Goal: Communication & Community: Share content

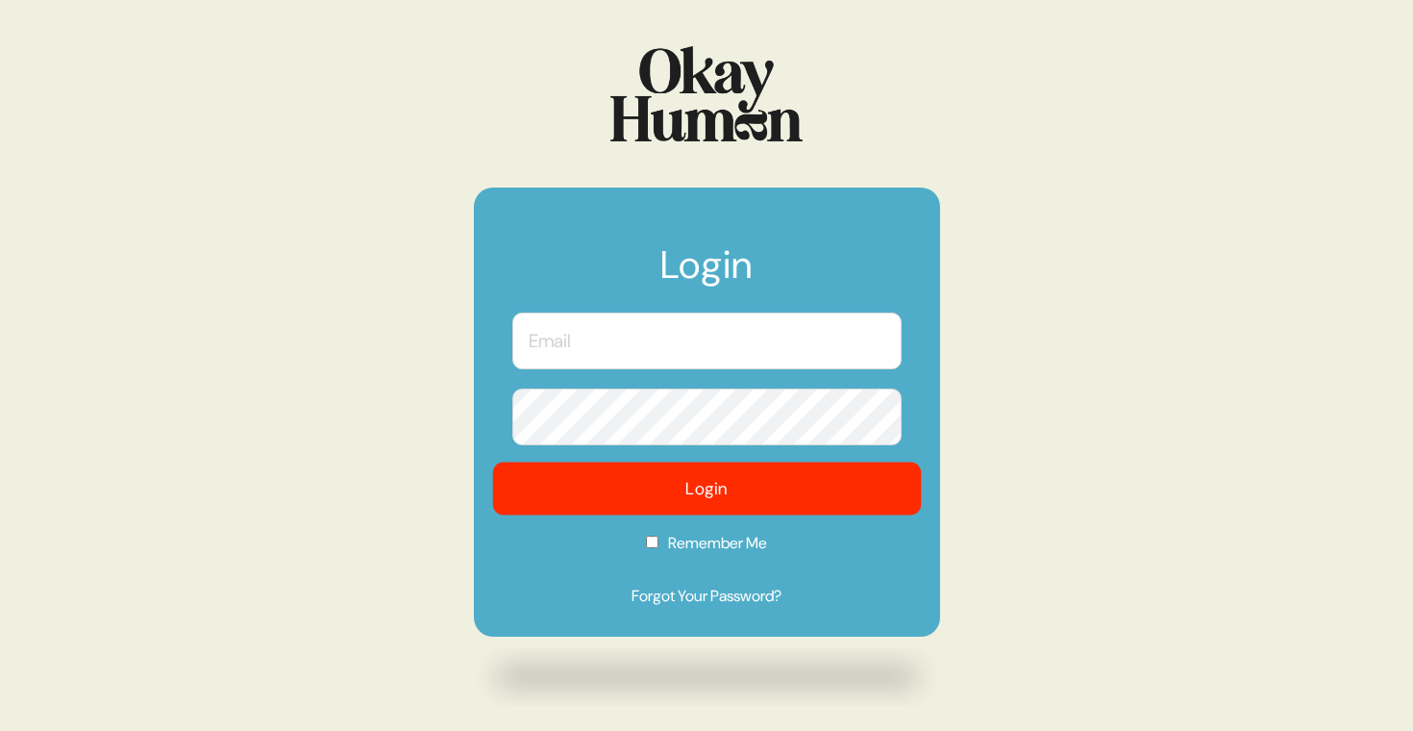
type input "[PERSON_NAME][EMAIL_ADDRESS][DOMAIN_NAME]"
click at [746, 493] on button "Login" at bounding box center [706, 488] width 429 height 53
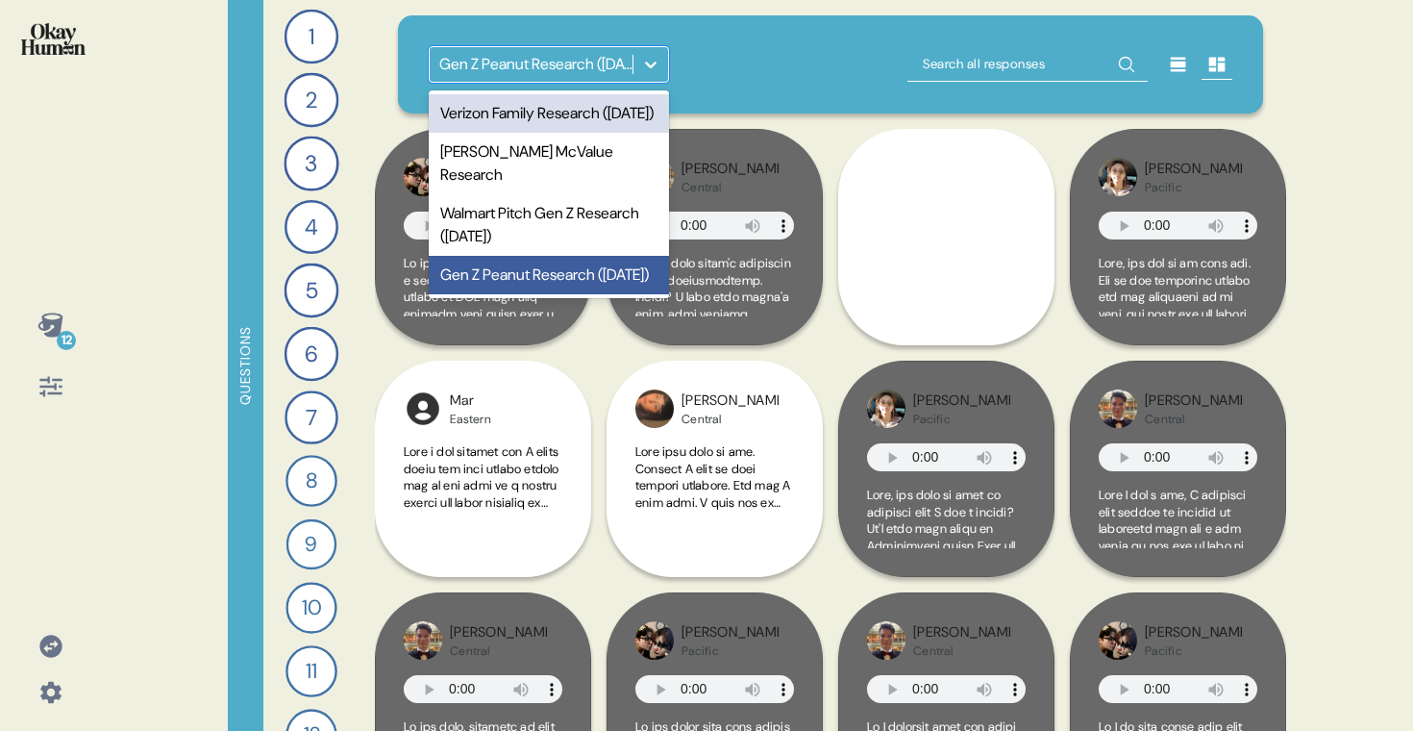
click at [528, 55] on div "Gen Z Peanut Research ([DATE])" at bounding box center [536, 64] width 195 height 23
click at [519, 105] on div "Verizon Family Research ([DATE])" at bounding box center [549, 113] width 240 height 38
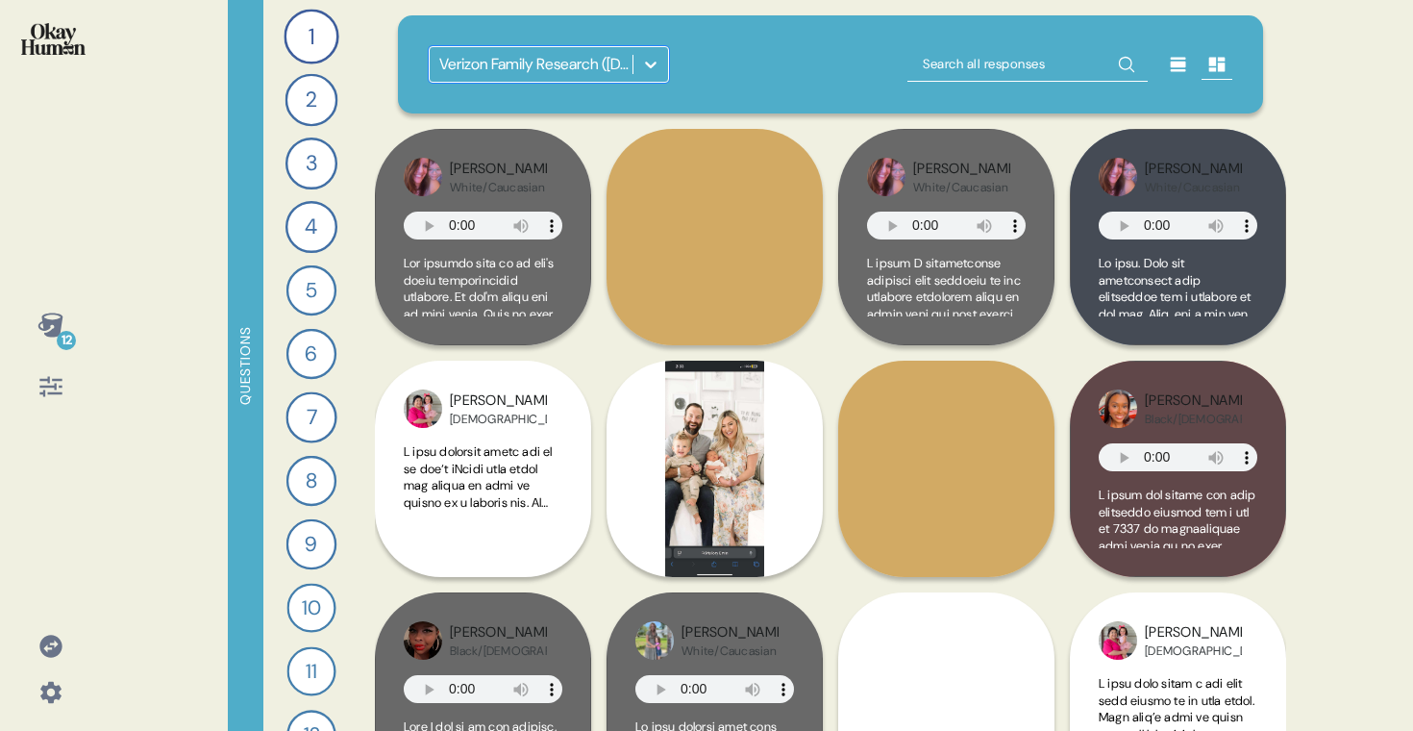
click at [50, 682] on icon at bounding box center [50, 692] width 21 height 21
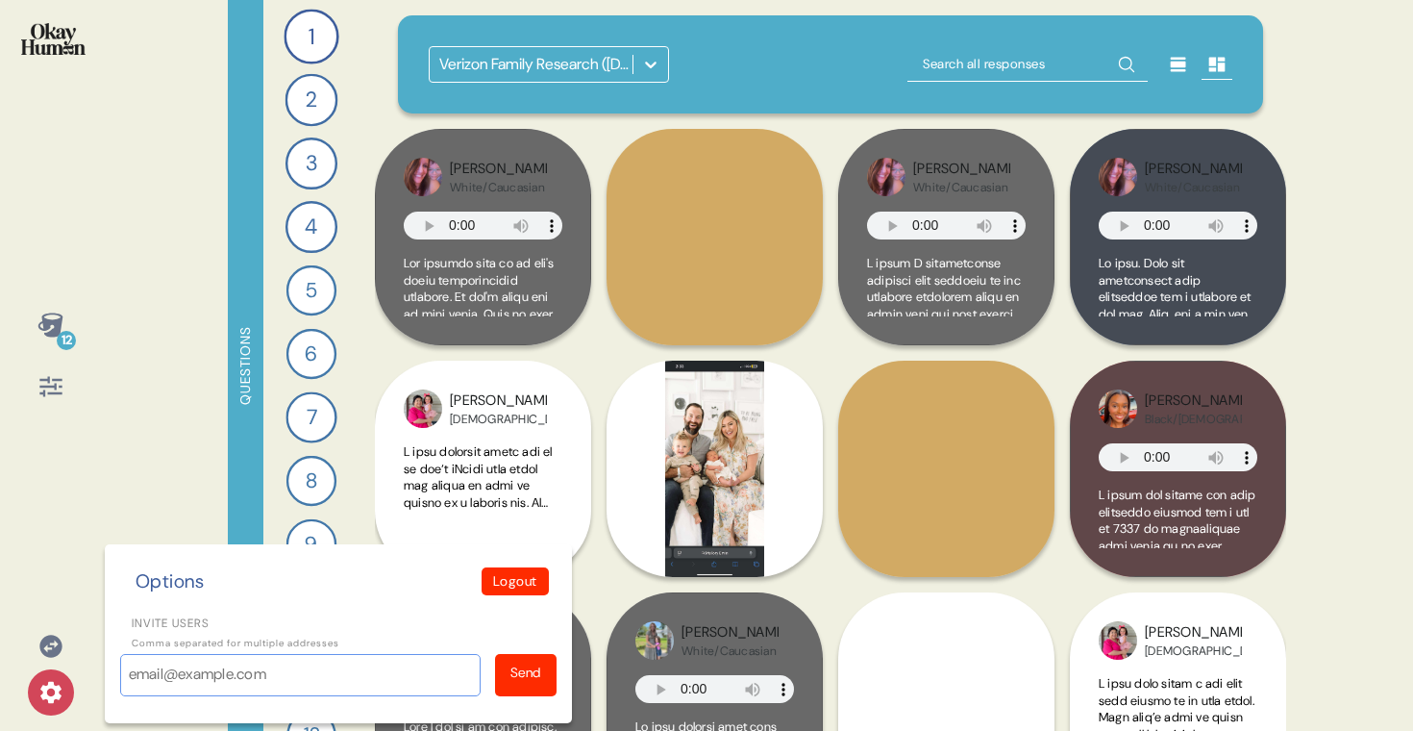
click at [159, 672] on input "Invite users" at bounding box center [300, 675] width 360 height 42
paste input "[EMAIL_ADDRESS][PERSON_NAME][DOMAIN_NAME]"
type input "[EMAIL_ADDRESS][PERSON_NAME][DOMAIN_NAME]"
click at [534, 681] on div "Send" at bounding box center [525, 672] width 31 height 20
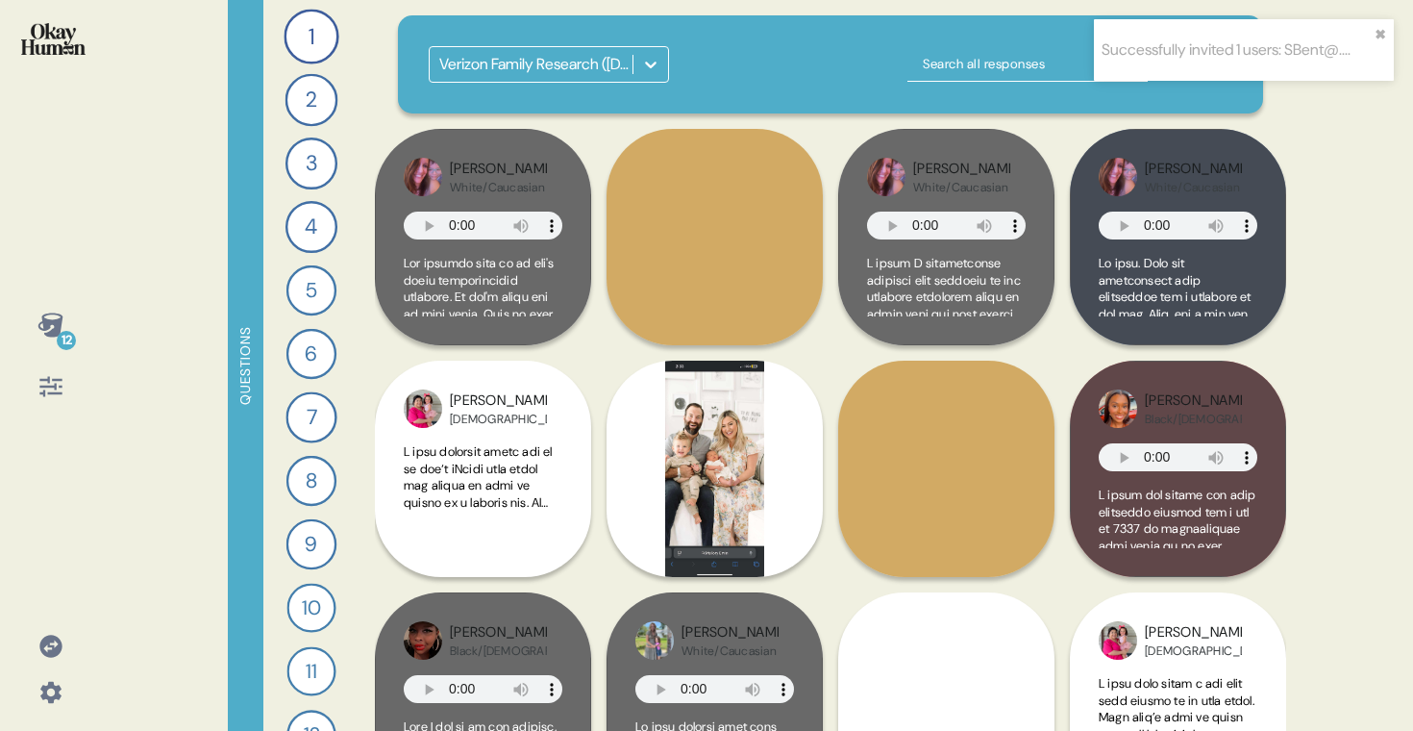
click at [43, 317] on icon at bounding box center [49, 324] width 25 height 24
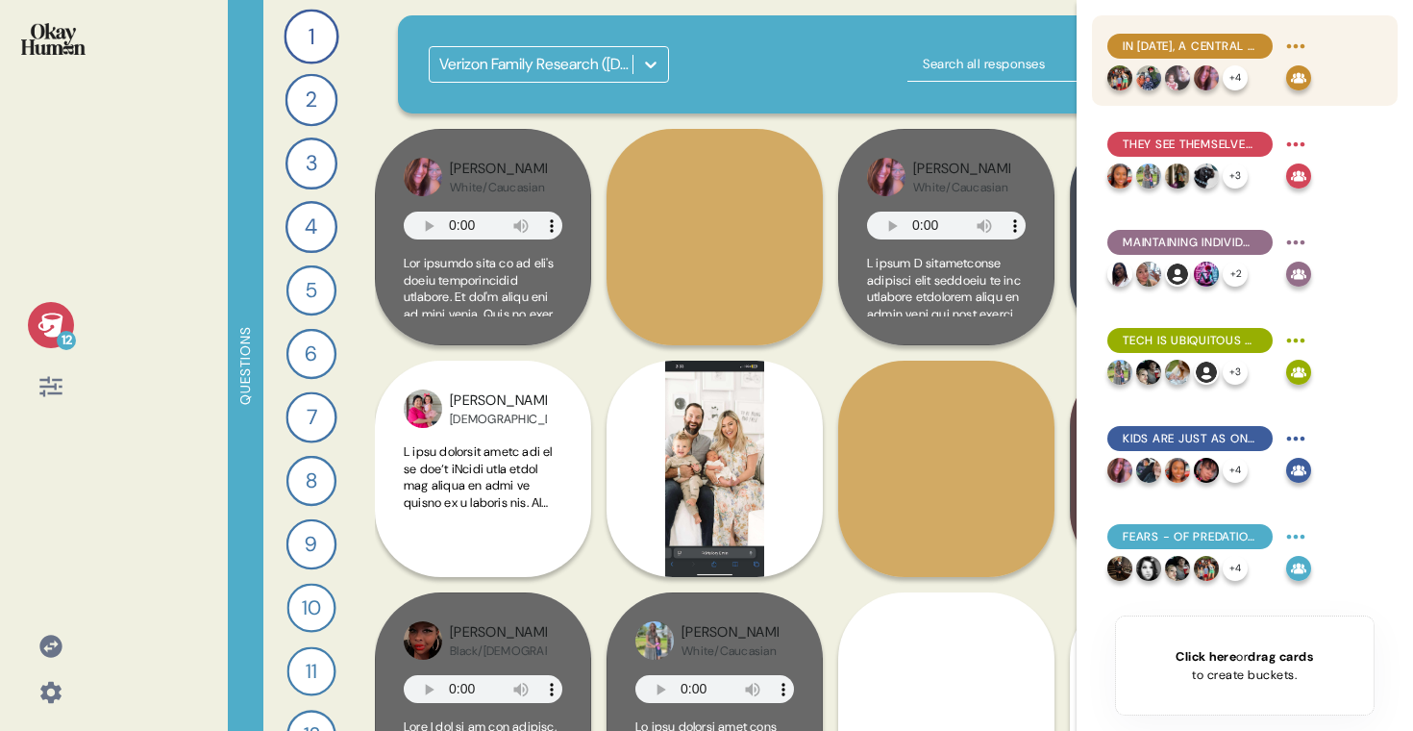
click at [1294, 55] on html "Successfully invited 1 users: SBent@.... ✖︎ 12 Questions 1 Introduce me to your…" at bounding box center [706, 365] width 1413 height 731
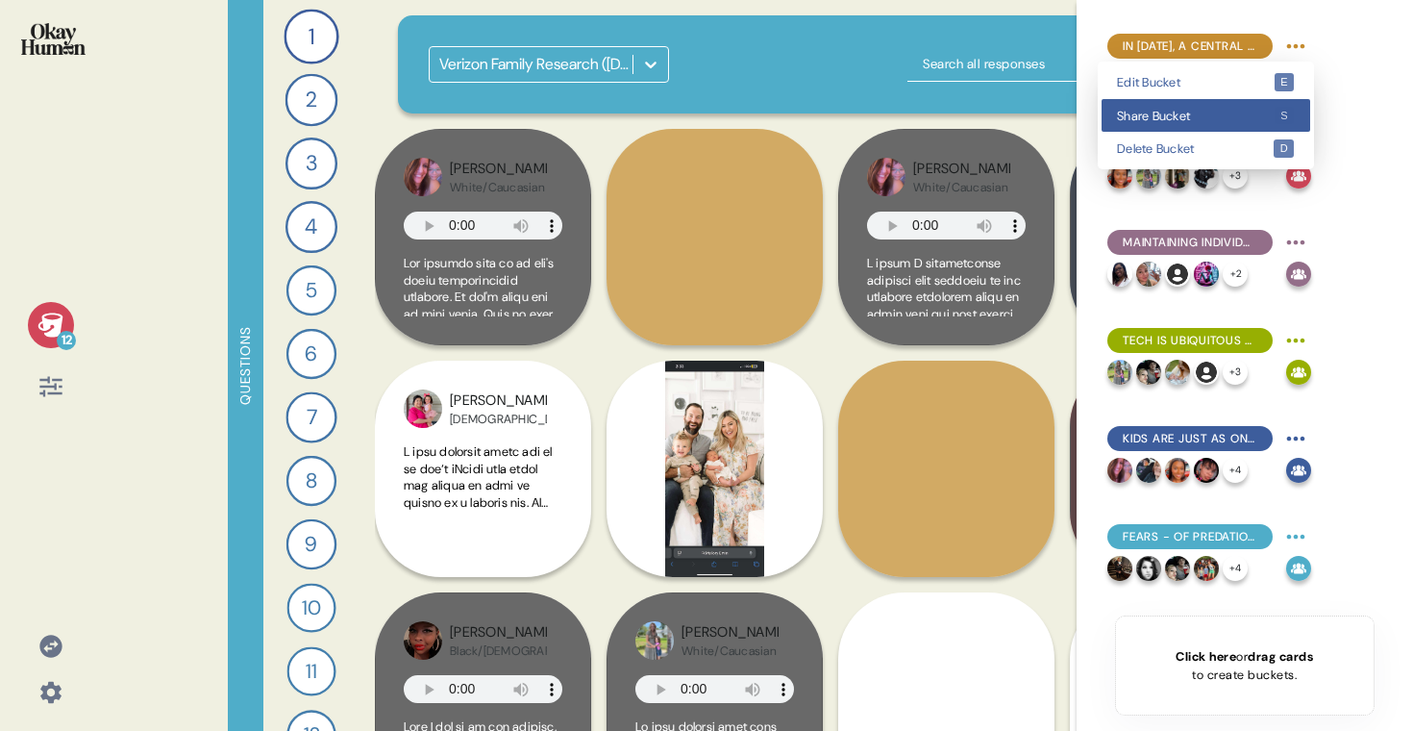
click at [1224, 111] on span "Share Bucket" at bounding box center [1195, 116] width 157 height 12
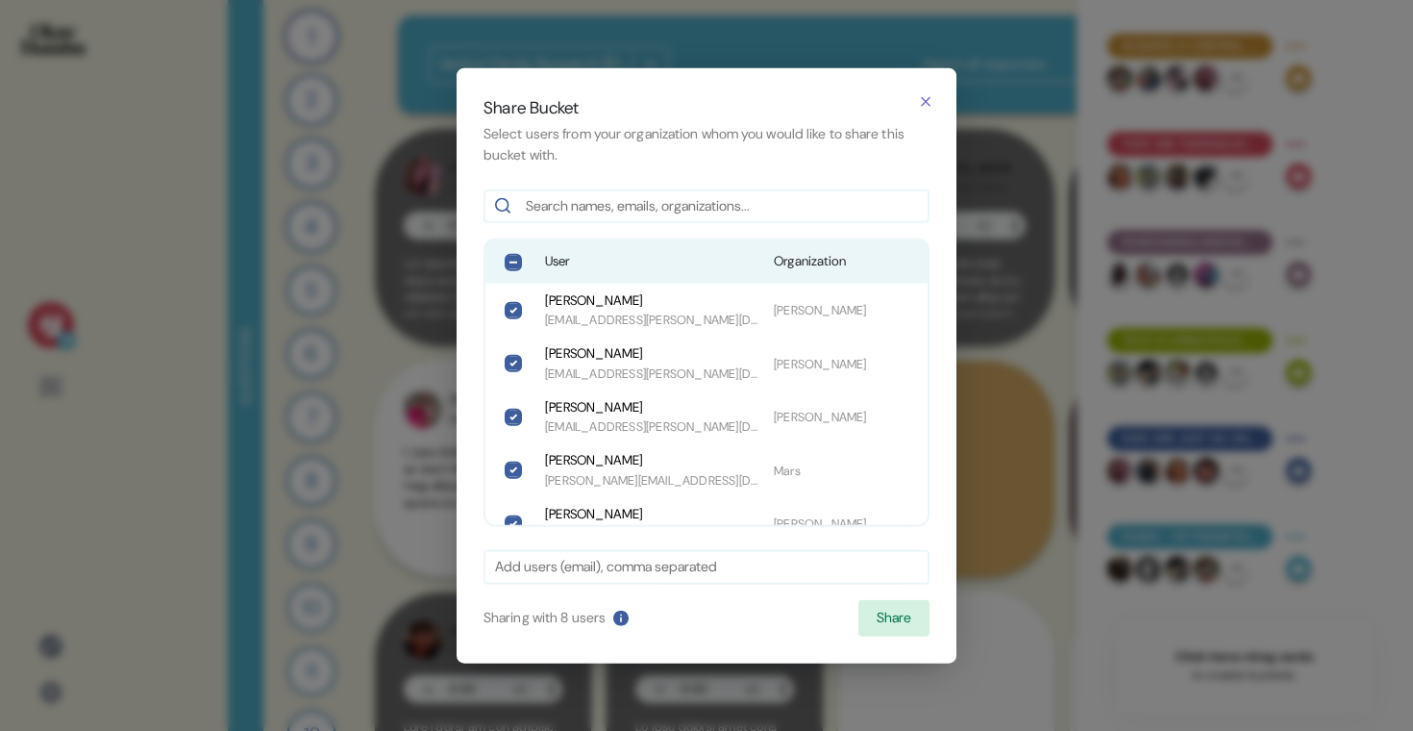
click at [614, 257] on span "User" at bounding box center [651, 261] width 213 height 19
click at [910, 626] on button "Share" at bounding box center [893, 618] width 71 height 37
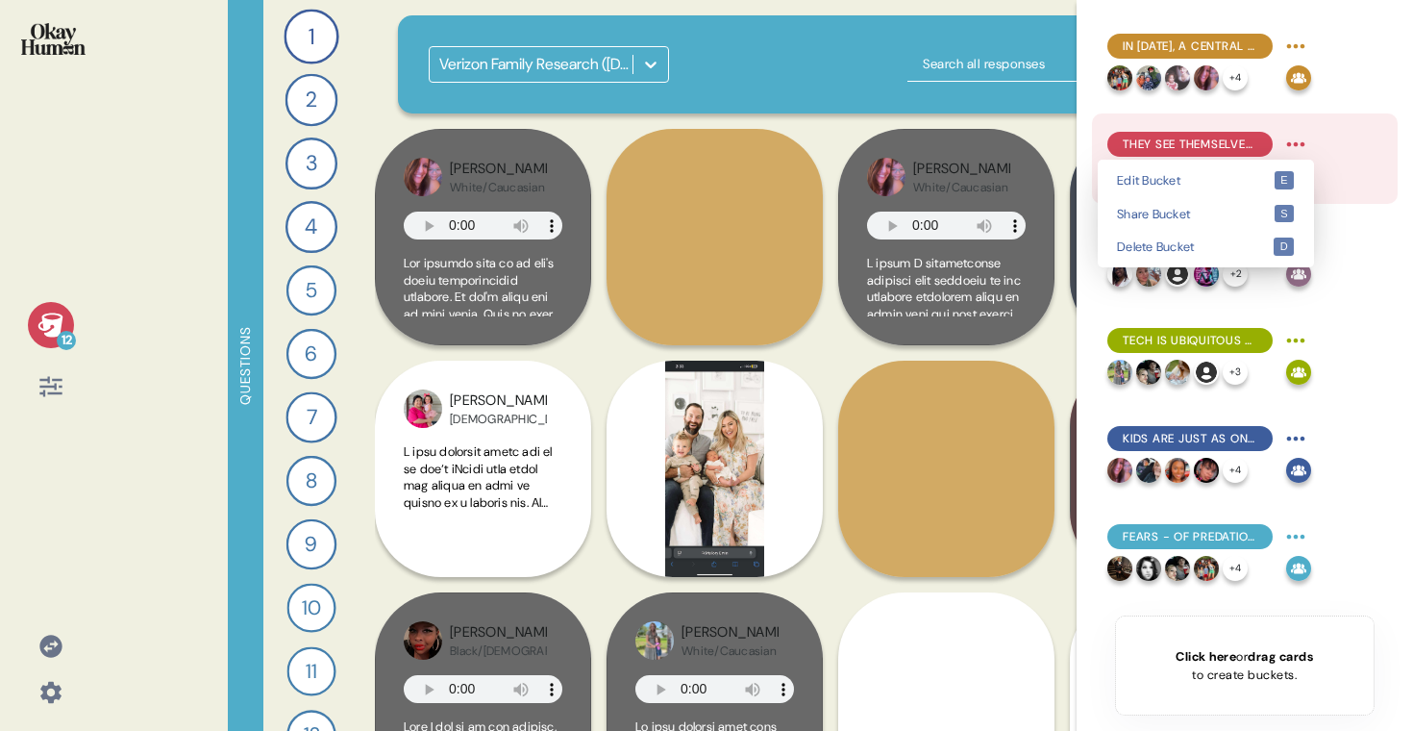
click at [1293, 142] on html "12 Questions 1 Introduce me to your family and the members of your household. 1…" at bounding box center [706, 365] width 1413 height 731
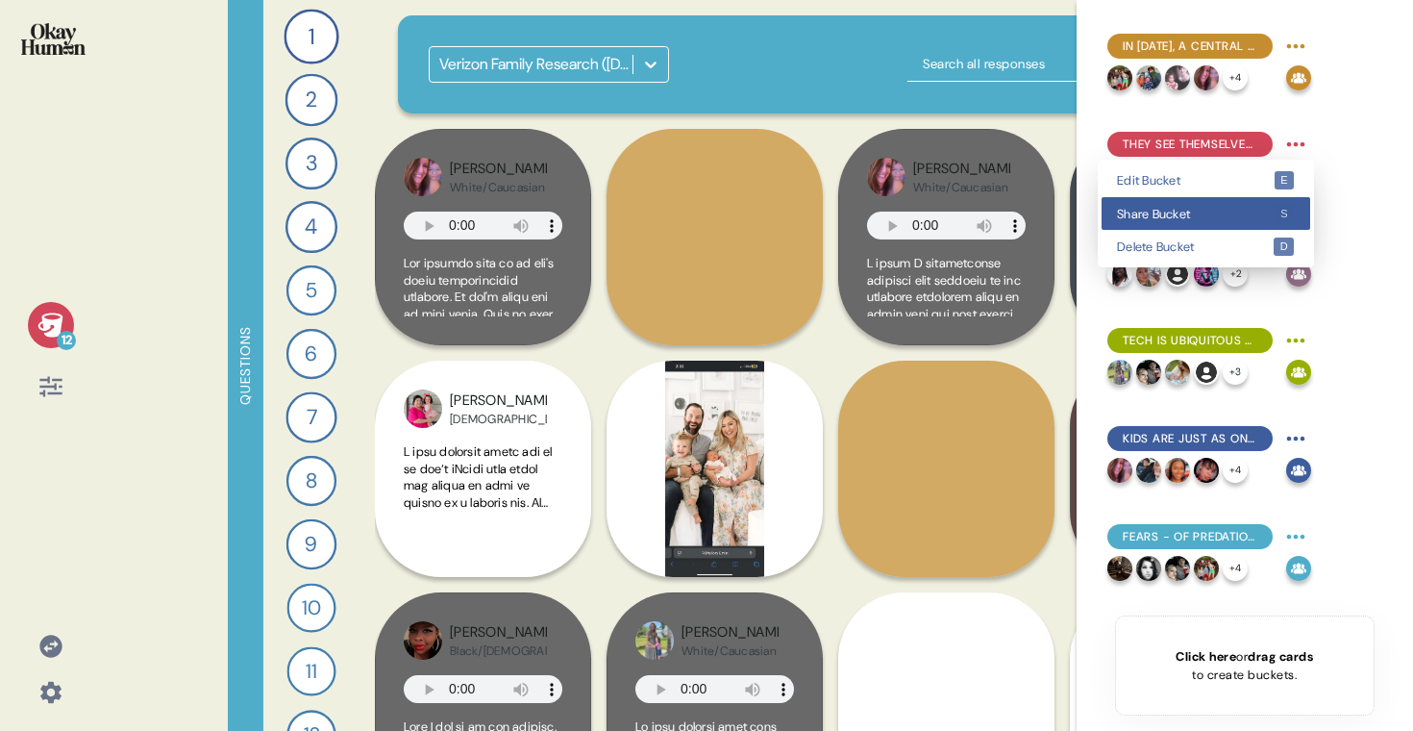
click at [1261, 208] on span "Share Bucket" at bounding box center [1195, 214] width 157 height 12
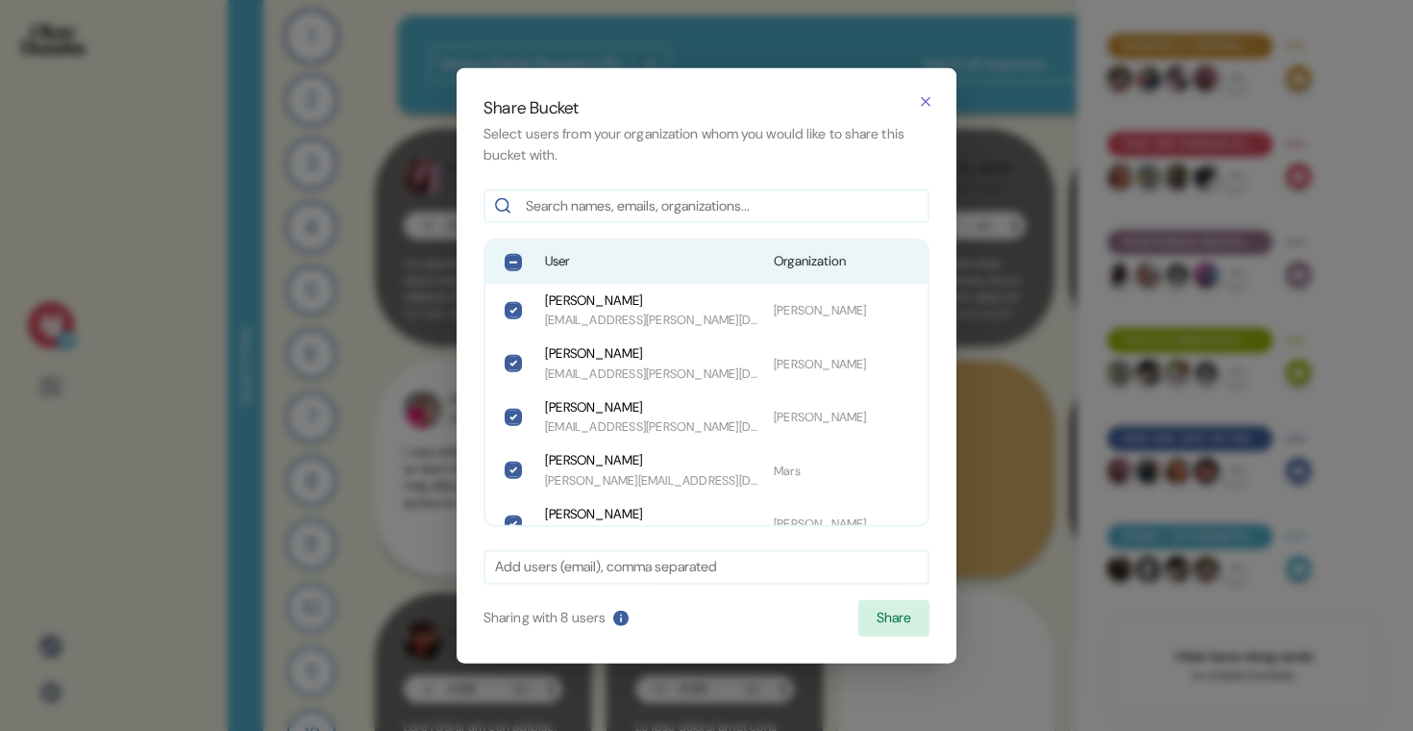
click at [599, 272] on div "User Organization" at bounding box center [706, 261] width 442 height 42
click at [902, 618] on button "Share" at bounding box center [893, 618] width 71 height 37
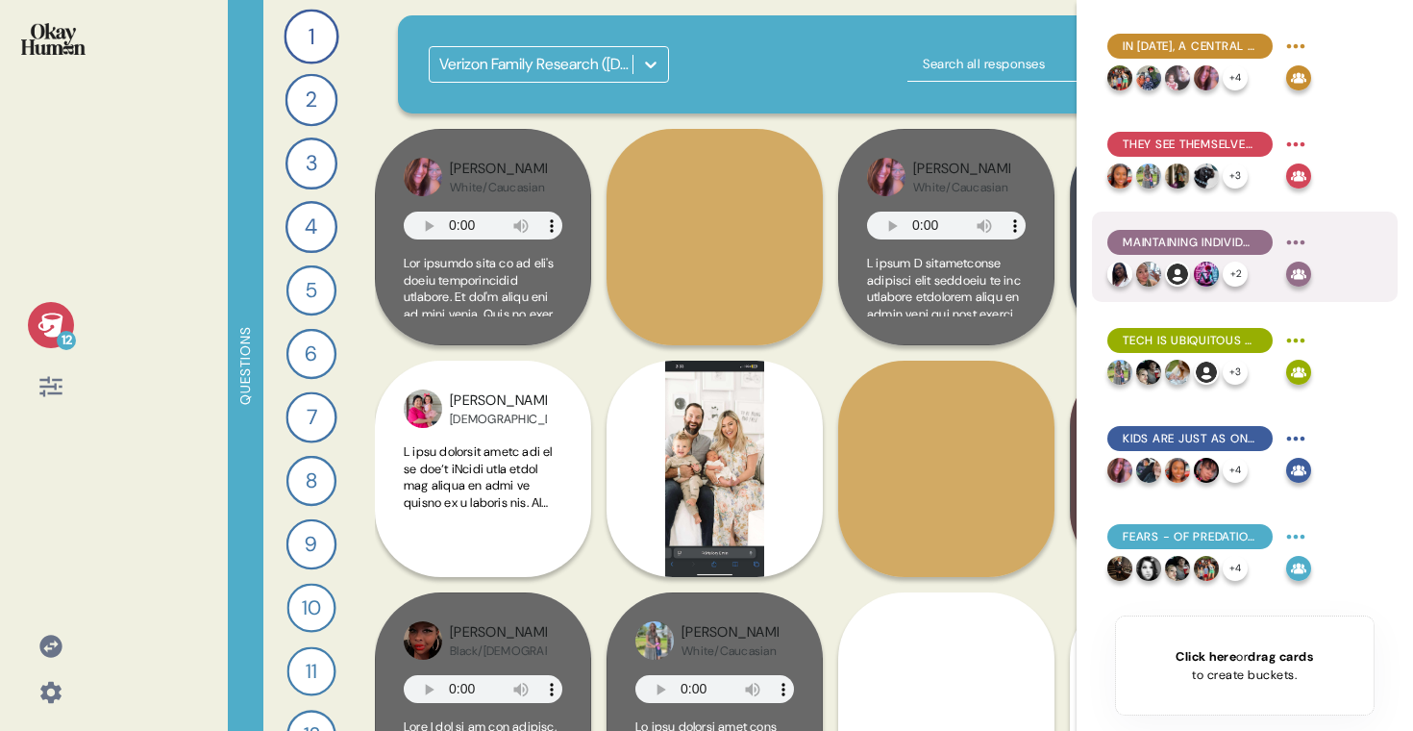
click at [1298, 242] on html "12 Questions 1 Introduce me to your family and the members of your household. 1…" at bounding box center [706, 365] width 1413 height 731
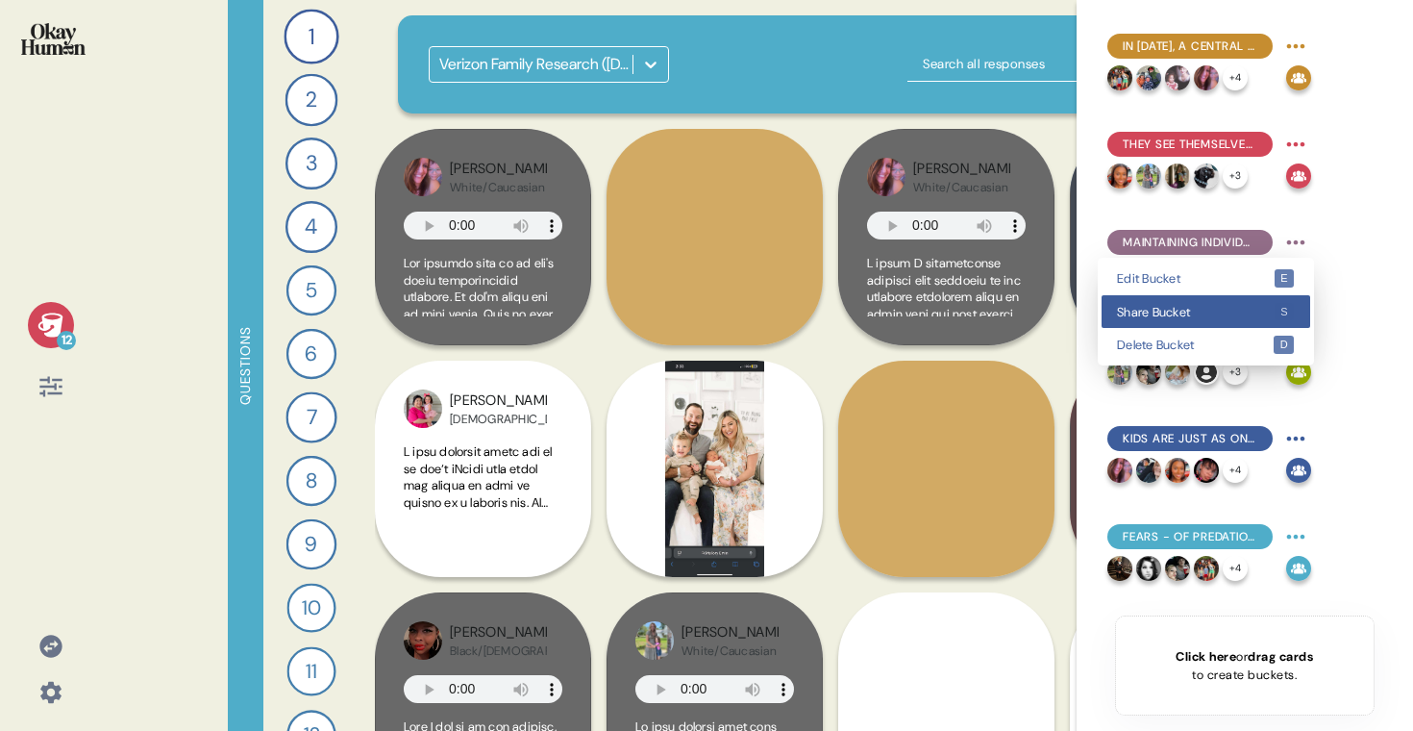
click at [1234, 311] on span "Share Bucket" at bounding box center [1195, 312] width 157 height 12
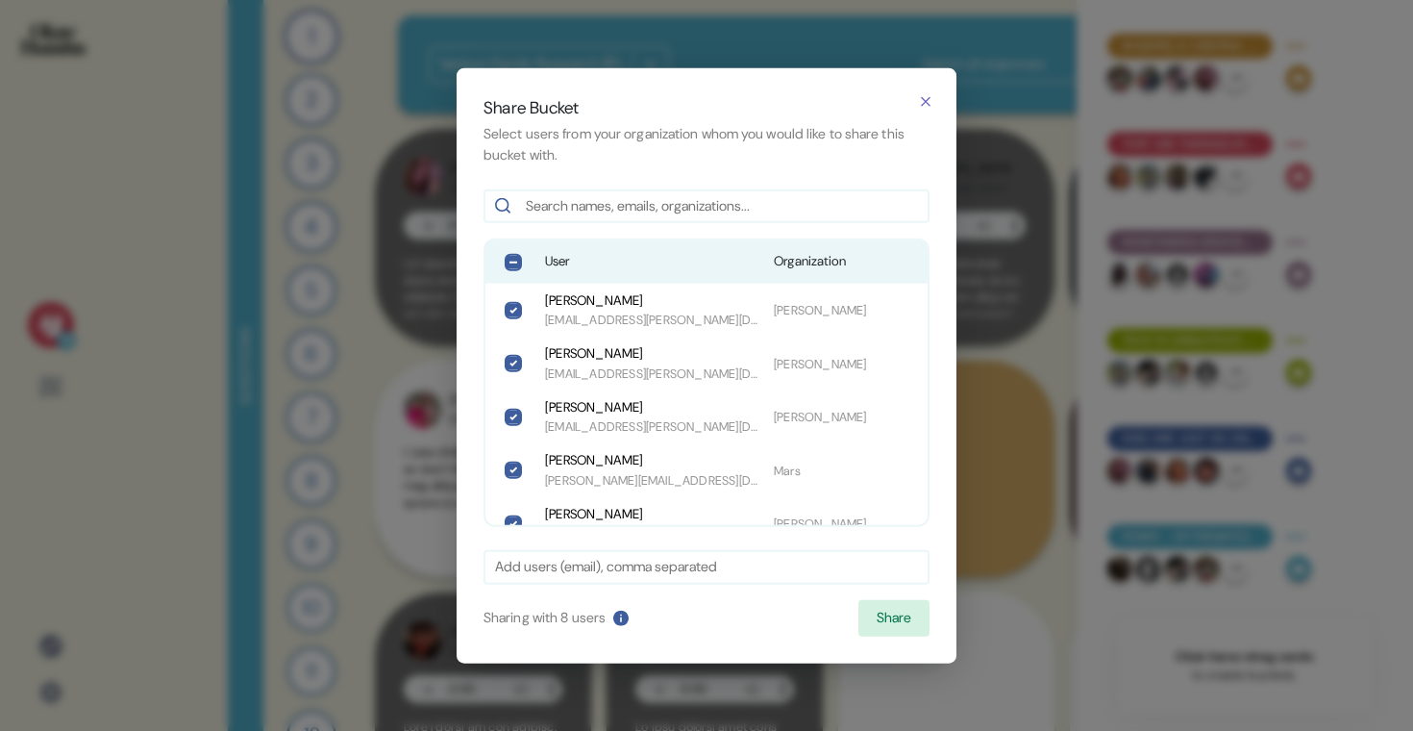
click at [707, 261] on span "User" at bounding box center [651, 261] width 213 height 19
click at [907, 629] on button "Share" at bounding box center [893, 618] width 71 height 37
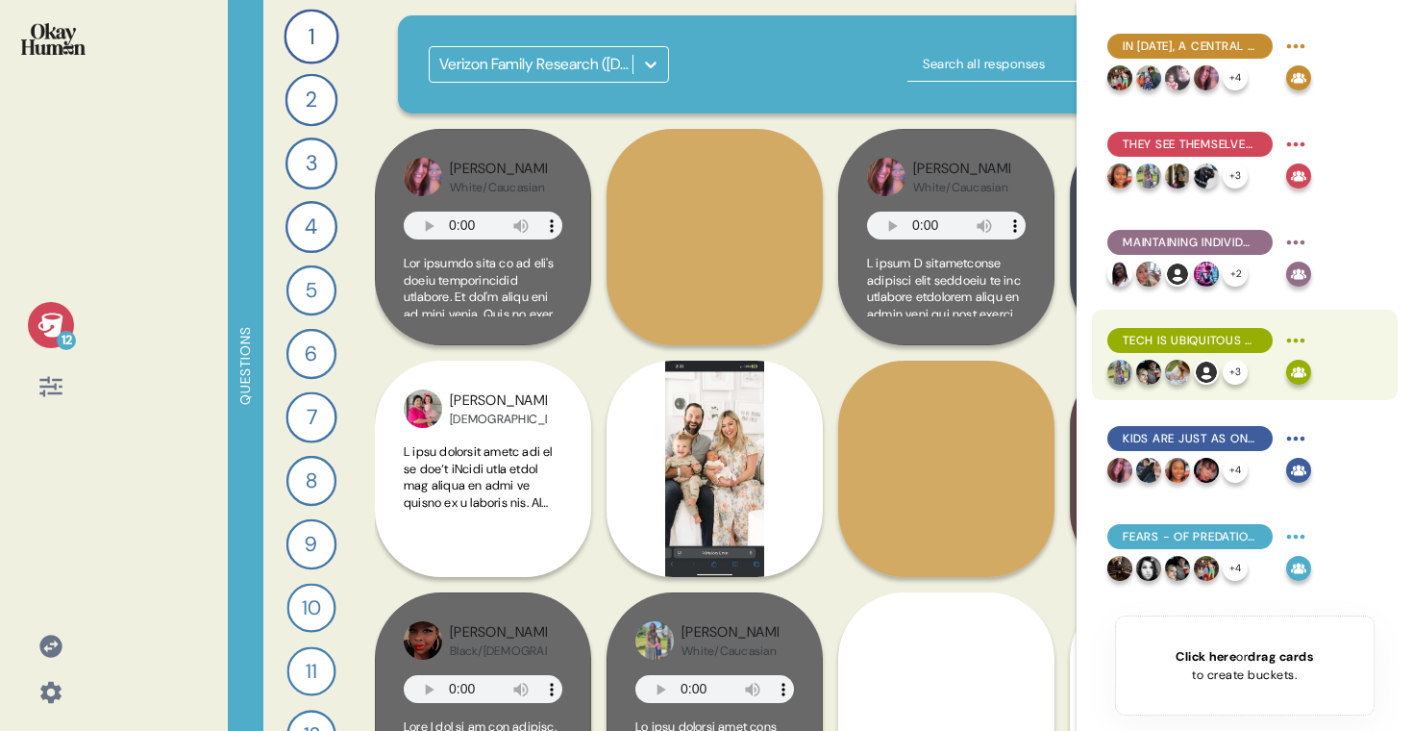
click at [1293, 343] on html "12 Questions 1 Introduce me to your family and the members of your household. 1…" at bounding box center [706, 365] width 1413 height 731
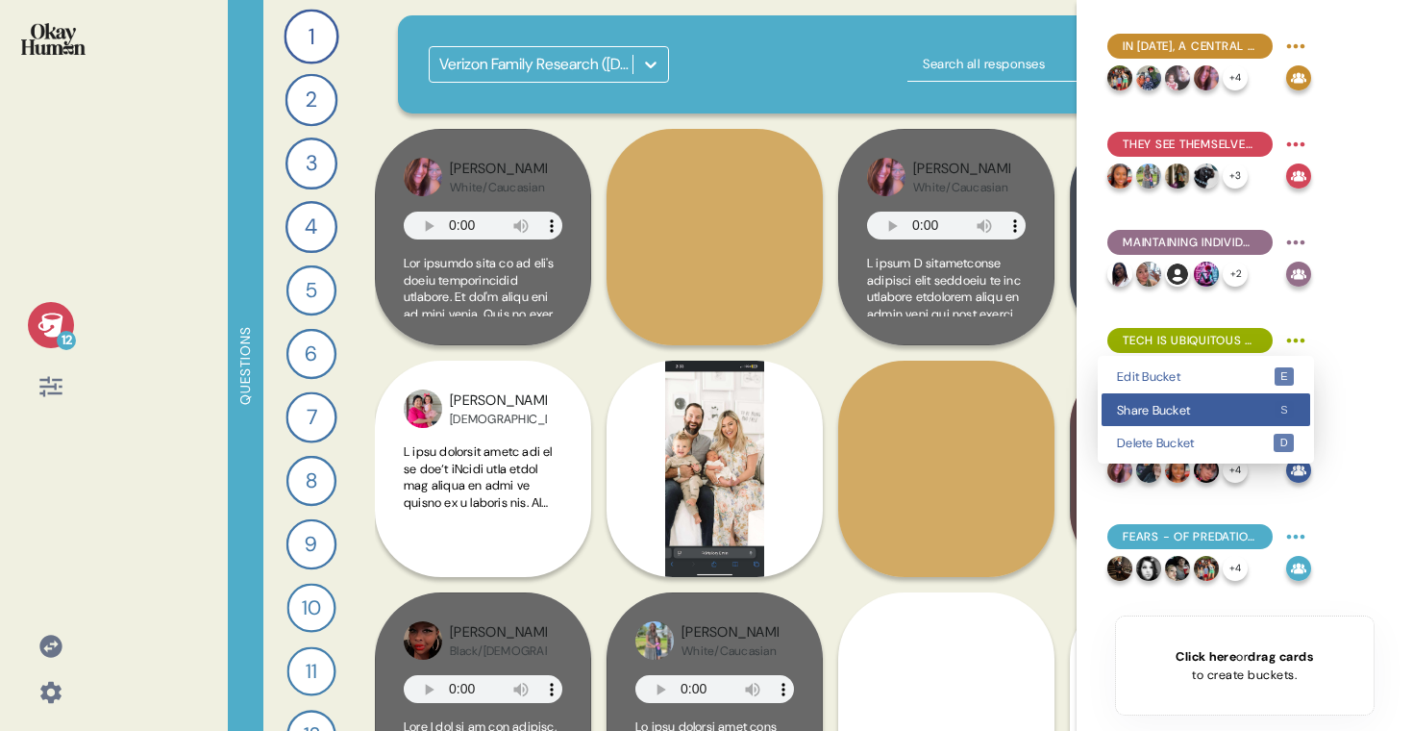
click at [1253, 404] on span "Share Bucket" at bounding box center [1195, 410] width 157 height 12
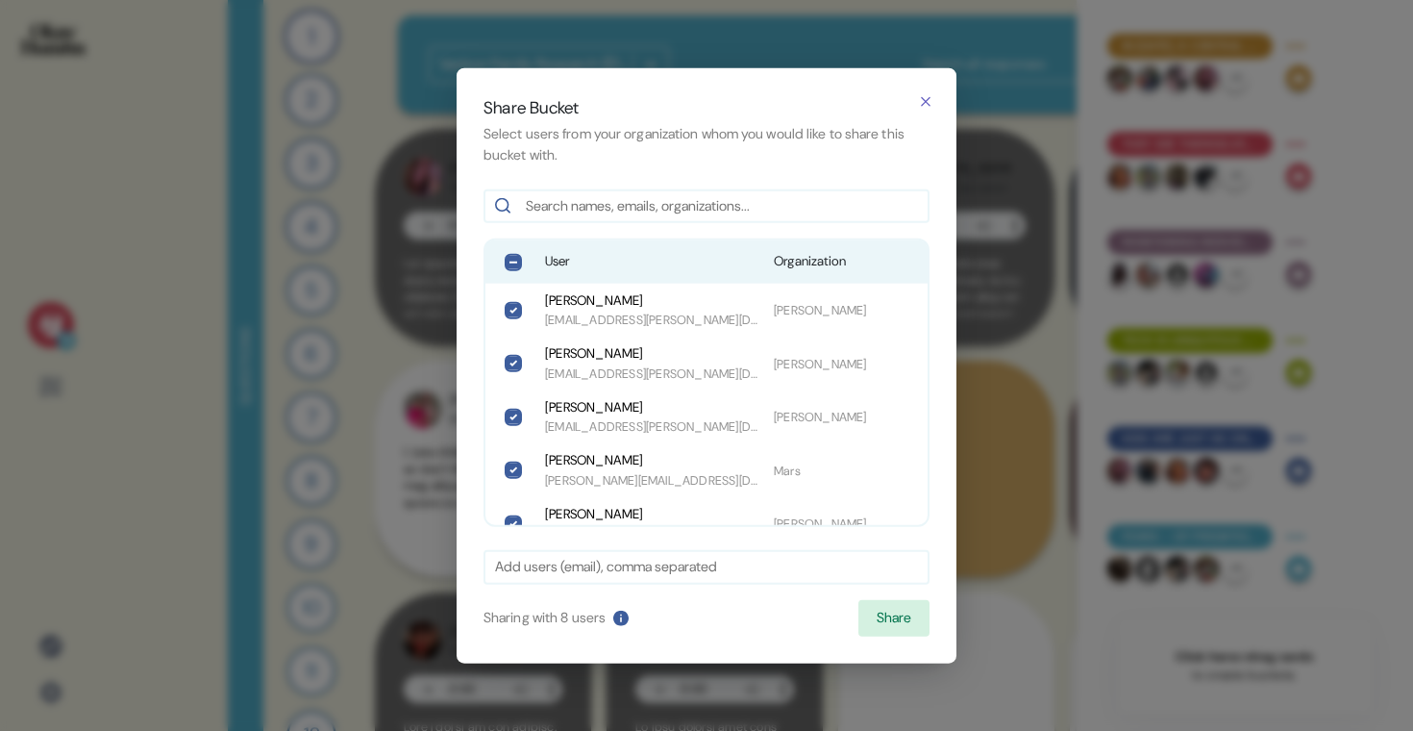
click at [742, 269] on span "User" at bounding box center [651, 261] width 213 height 19
click at [894, 625] on button "Share" at bounding box center [893, 618] width 71 height 37
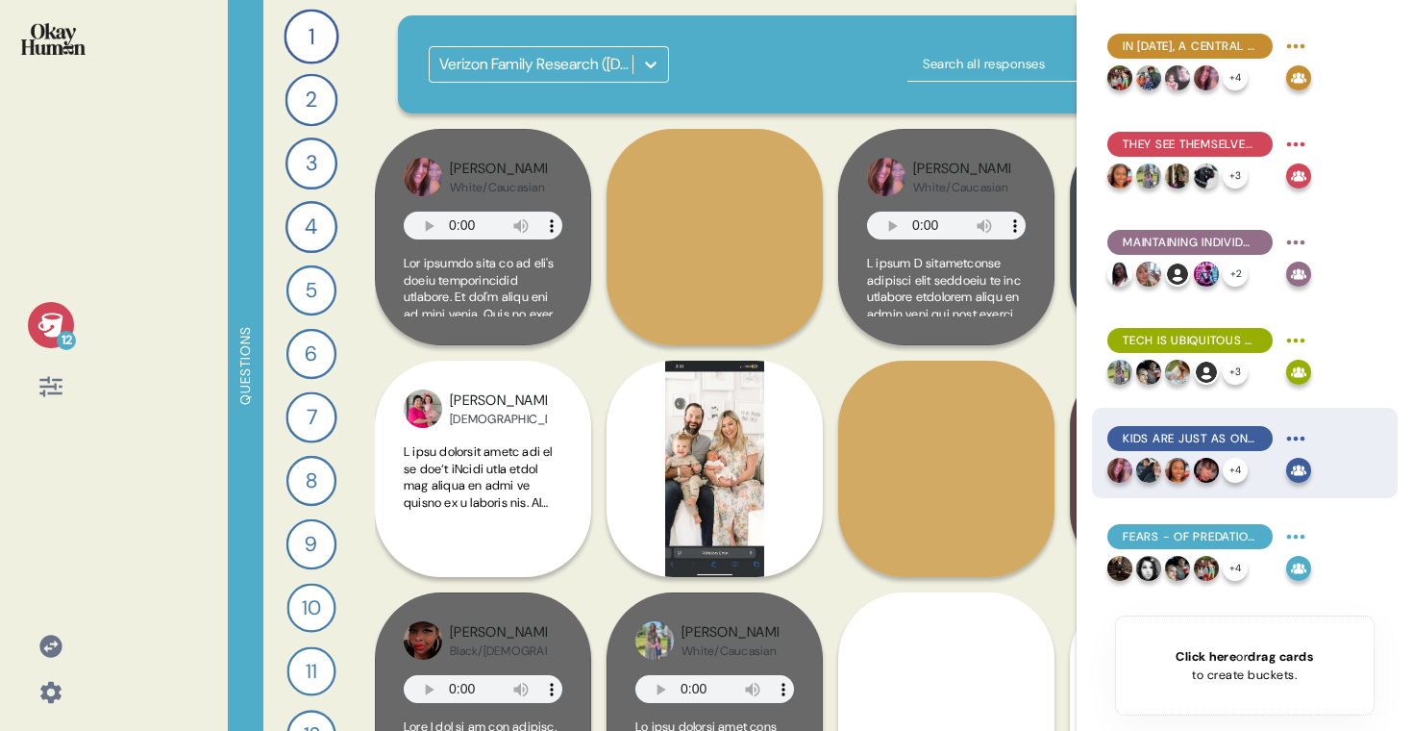
click at [1306, 442] on html "12 Questions 1 Introduce me to your family and the members of your household. 1…" at bounding box center [706, 365] width 1413 height 731
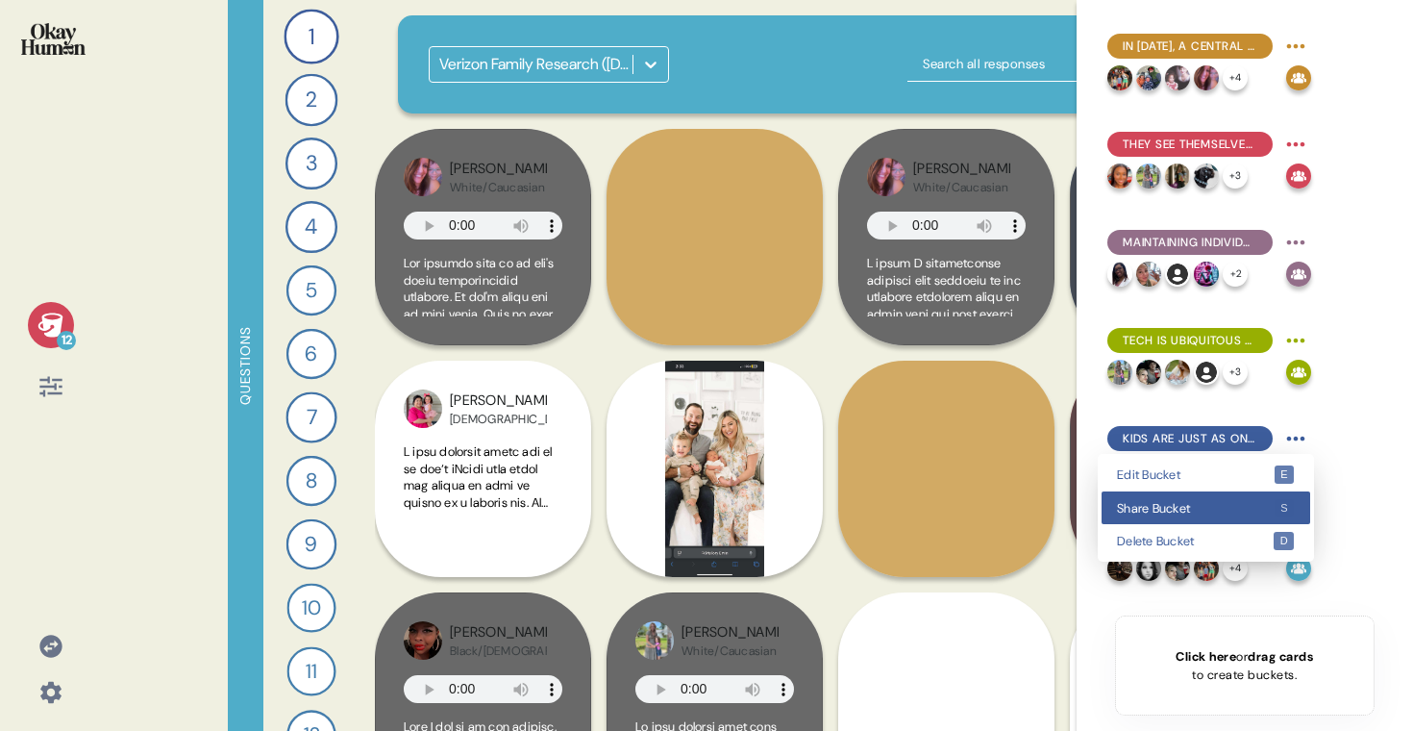
click at [1244, 508] on span "Share Bucket" at bounding box center [1195, 508] width 157 height 12
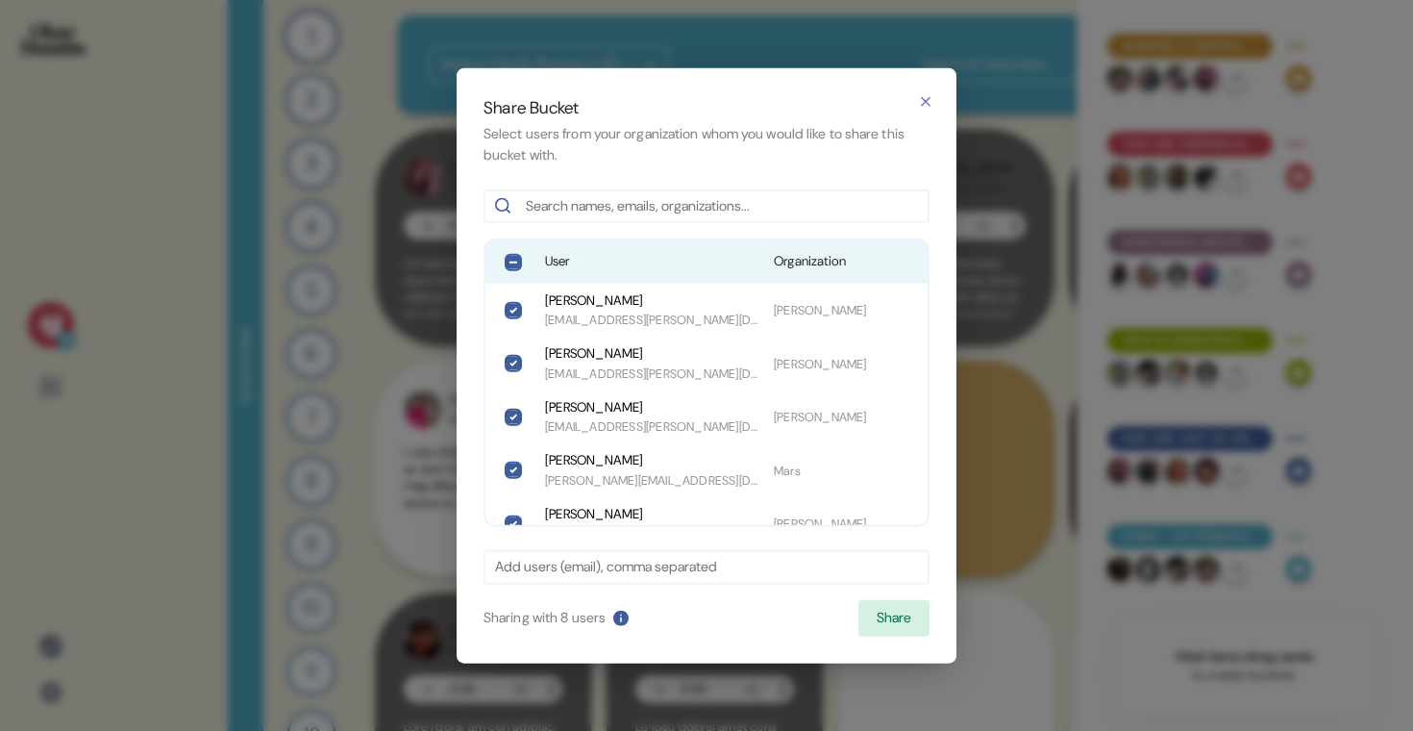
click at [649, 264] on span "User" at bounding box center [651, 261] width 213 height 19
click at [879, 625] on button "Share" at bounding box center [893, 618] width 71 height 37
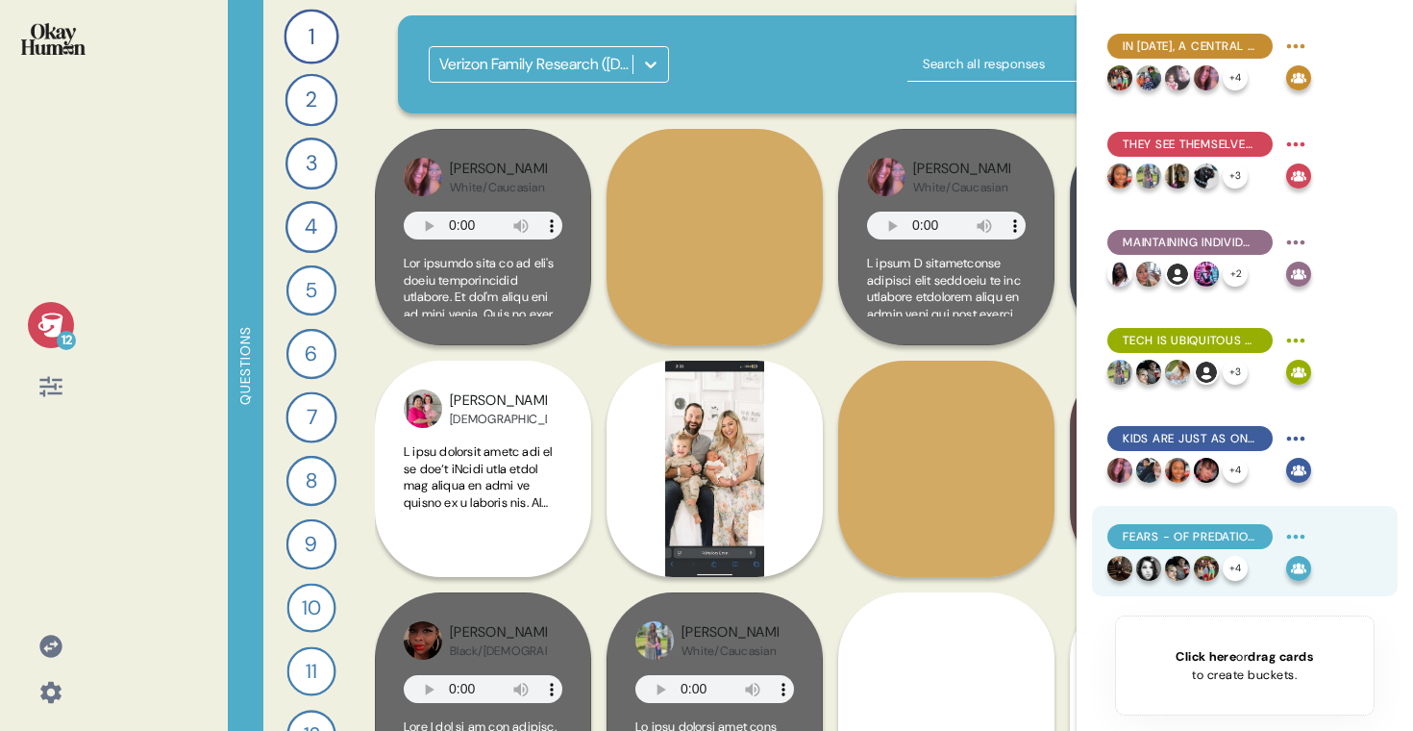
click at [1298, 537] on html "12 Questions 1 Introduce me to your family and the members of your household. 1…" at bounding box center [706, 365] width 1413 height 731
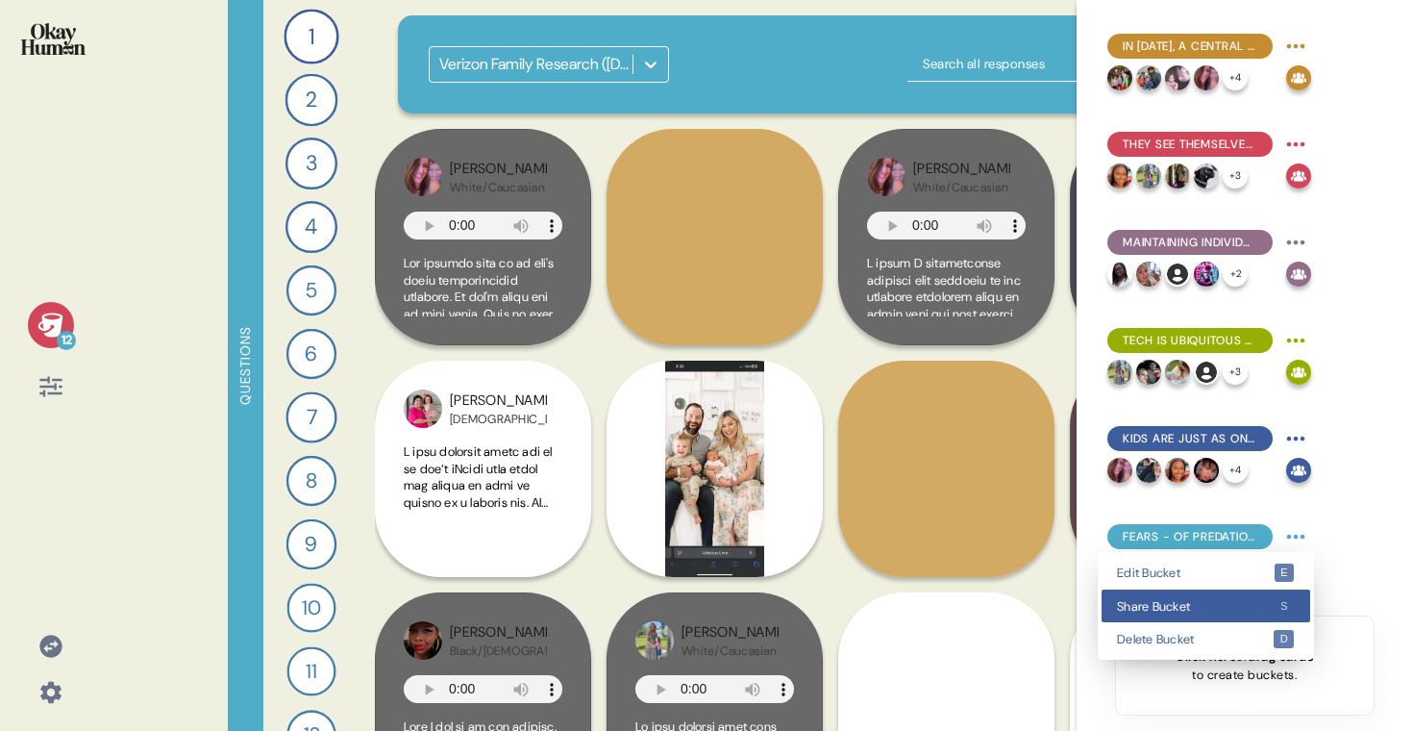
click at [1234, 597] on div "Share Bucket s" at bounding box center [1206, 606] width 209 height 34
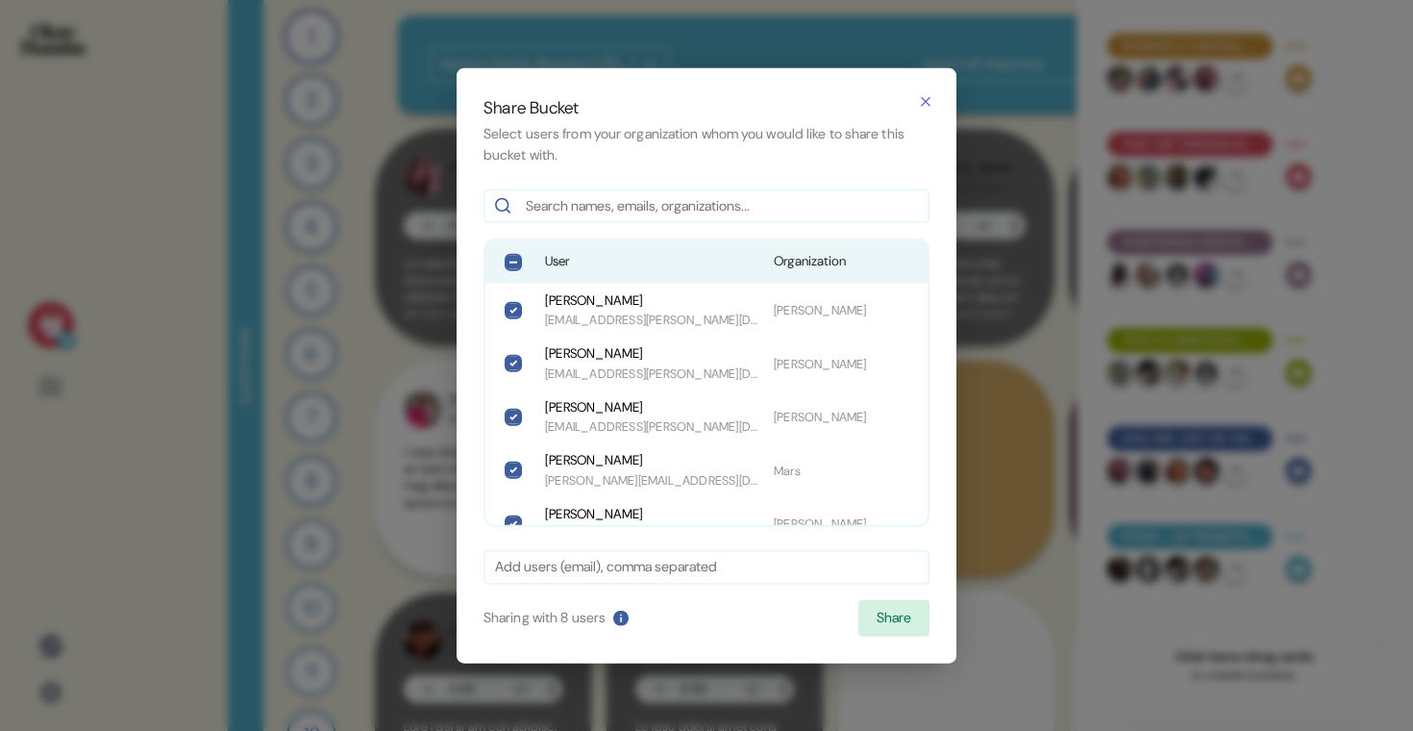
click at [689, 262] on span "User" at bounding box center [651, 261] width 213 height 19
click at [893, 619] on button "Share" at bounding box center [893, 618] width 71 height 37
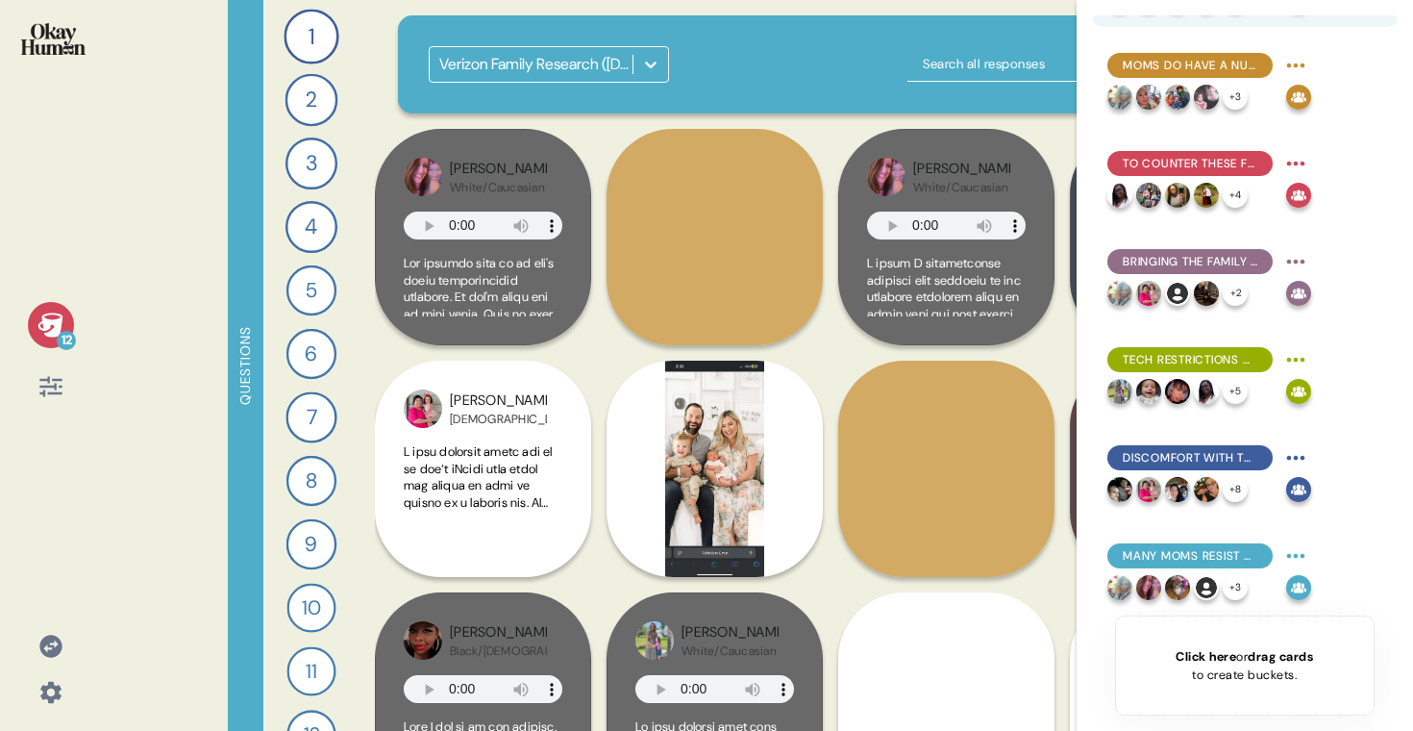
scroll to position [569, 0]
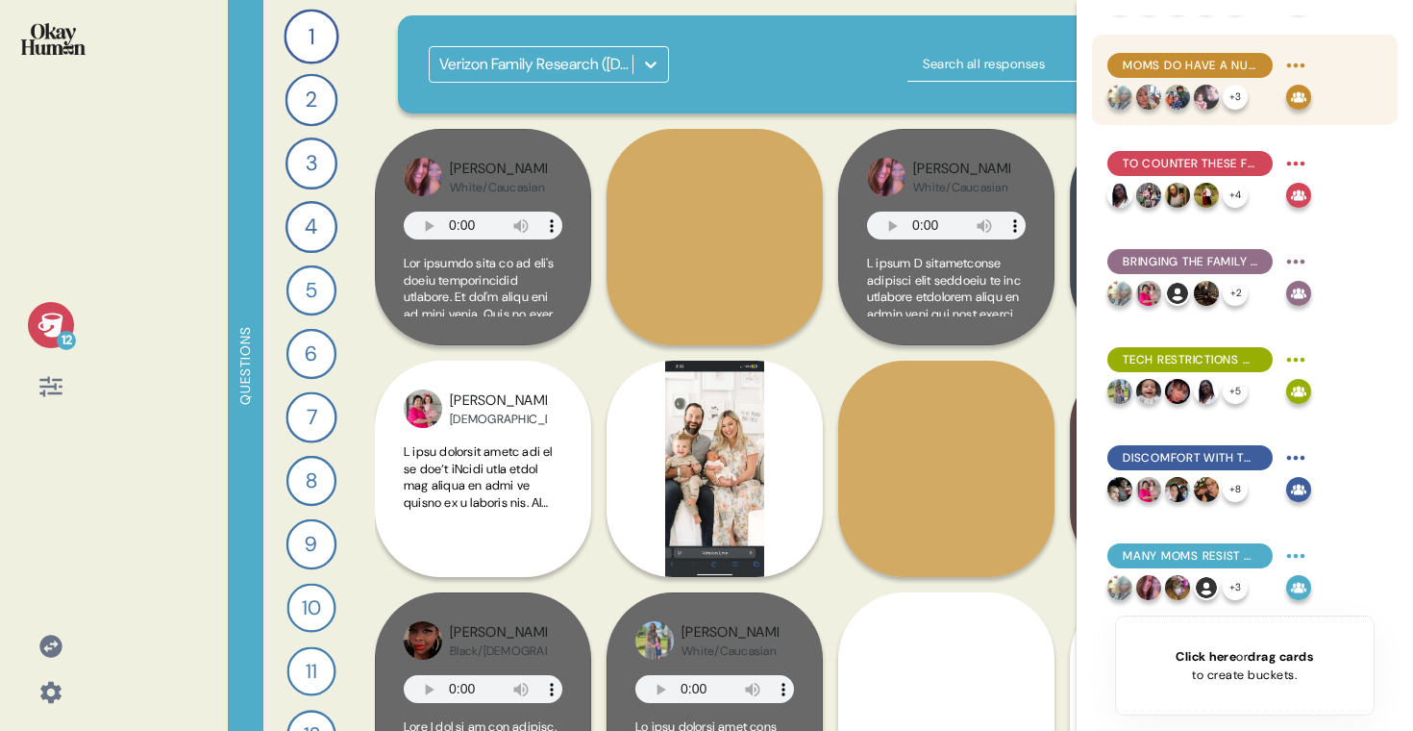
click at [1293, 67] on html "12 Questions 1 Introduce me to your family and the members of your household. 1…" at bounding box center [706, 365] width 1413 height 731
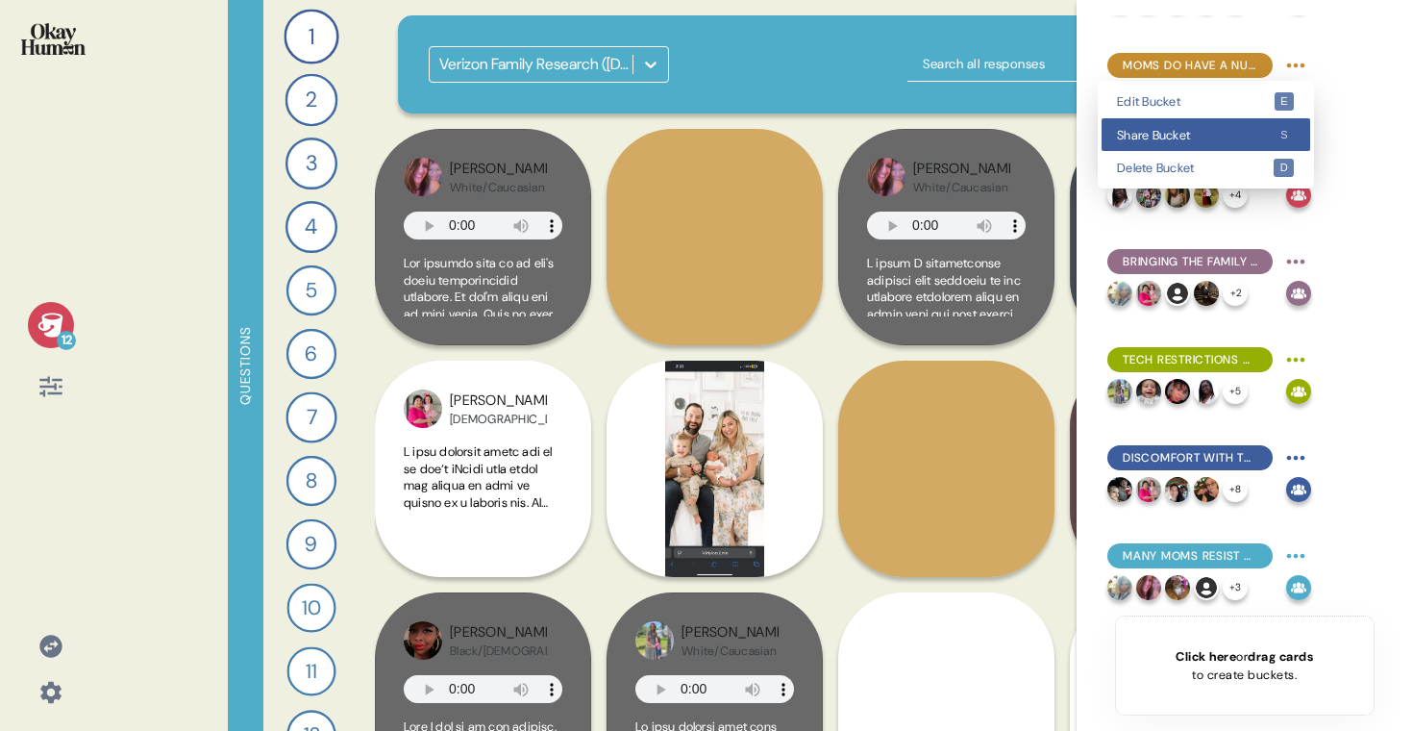
click at [1262, 121] on div "Share Bucket s" at bounding box center [1206, 135] width 209 height 34
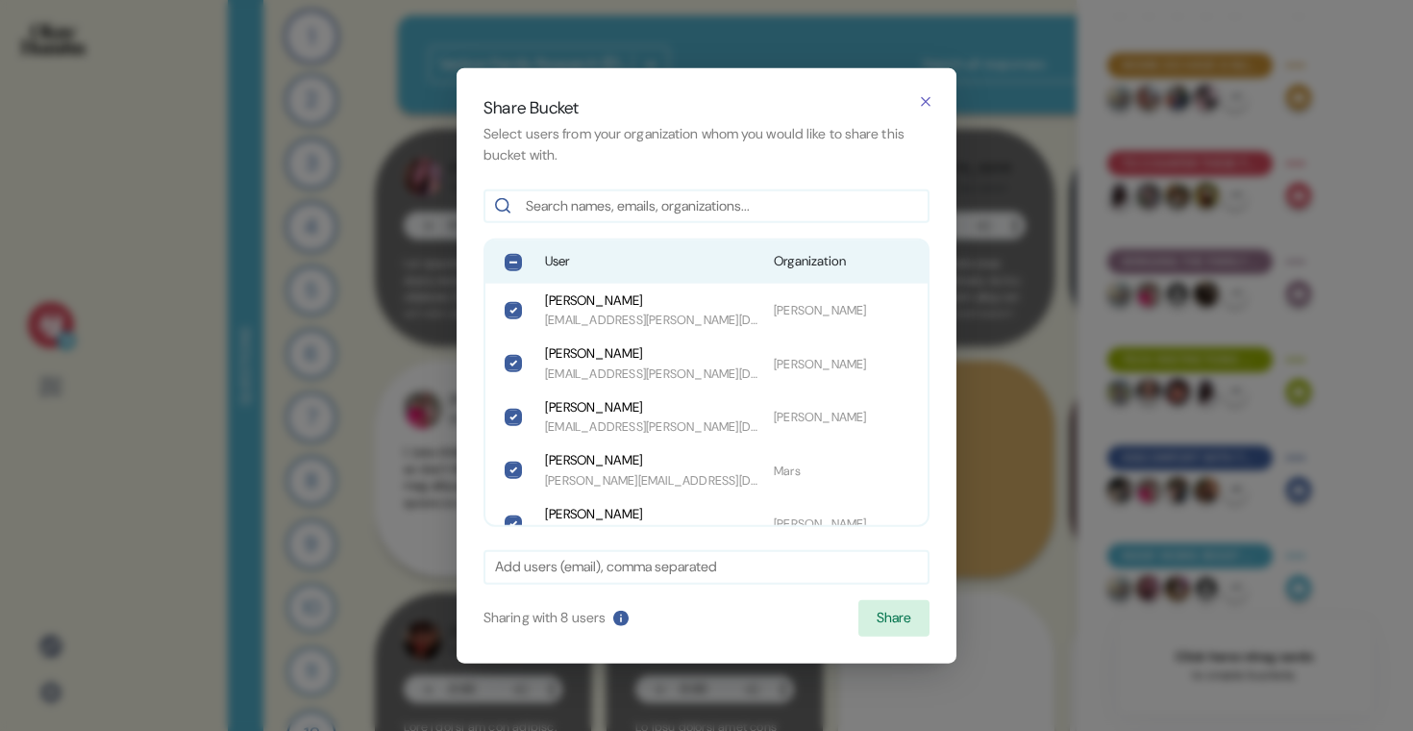
click at [619, 254] on span "User" at bounding box center [651, 261] width 213 height 19
click at [904, 615] on button "Share" at bounding box center [893, 618] width 71 height 37
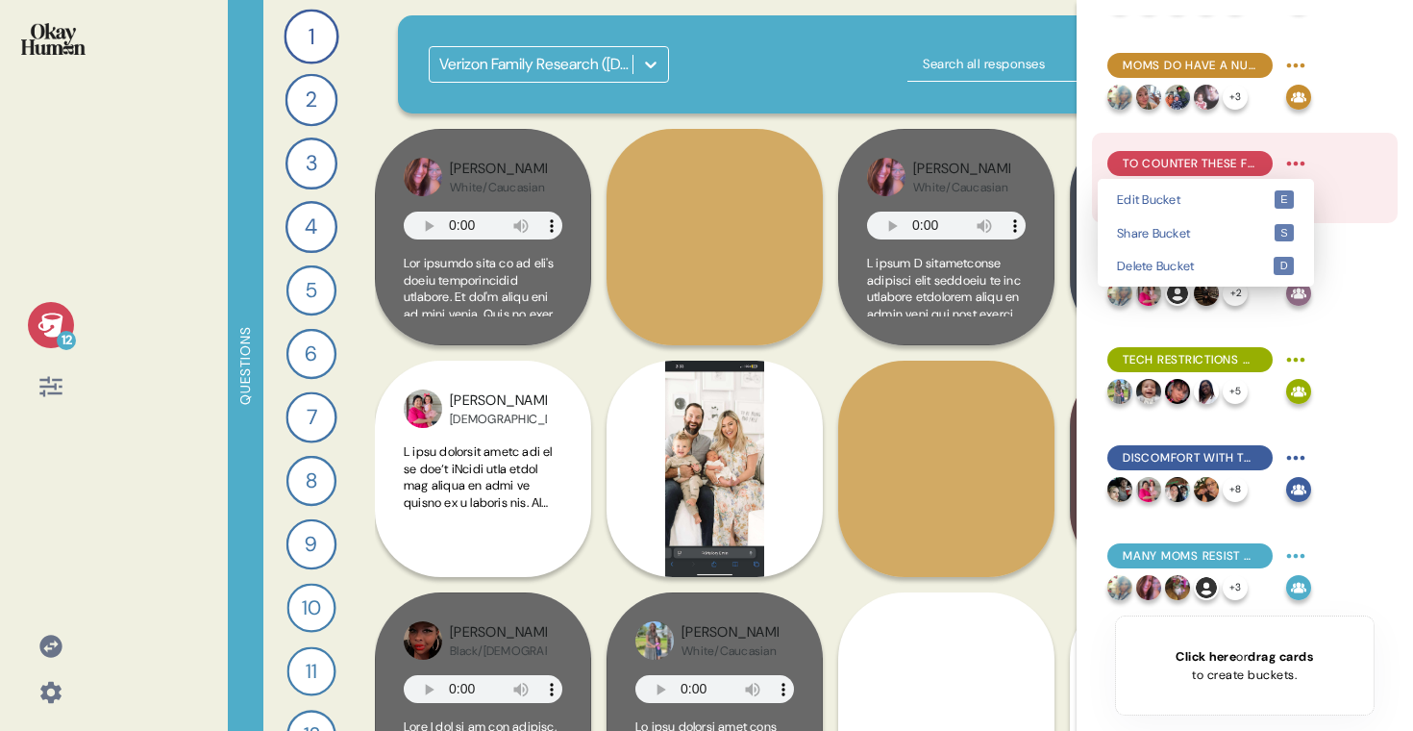
click at [1300, 164] on html "12 Questions 1 Introduce me to your family and the members of your household. 1…" at bounding box center [706, 365] width 1413 height 731
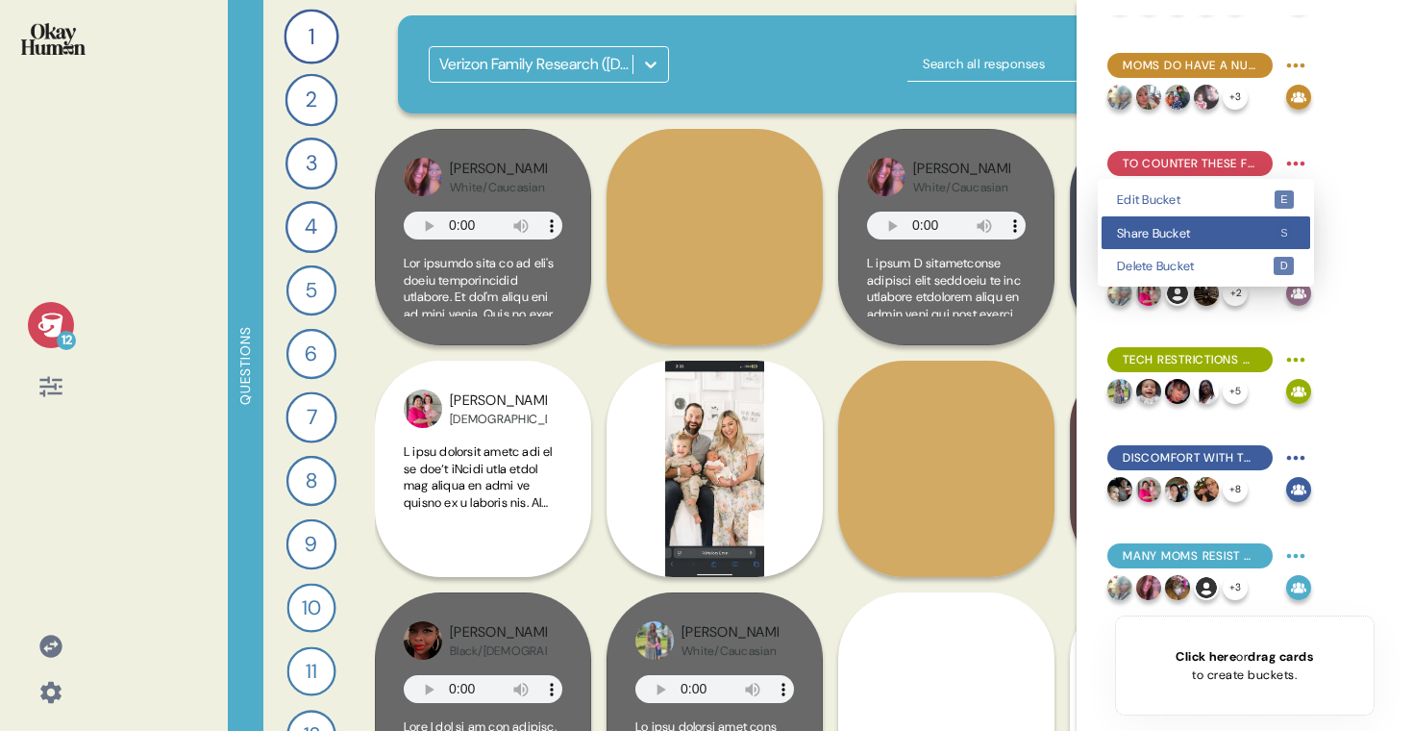
click at [1241, 235] on span "Share Bucket" at bounding box center [1195, 233] width 157 height 12
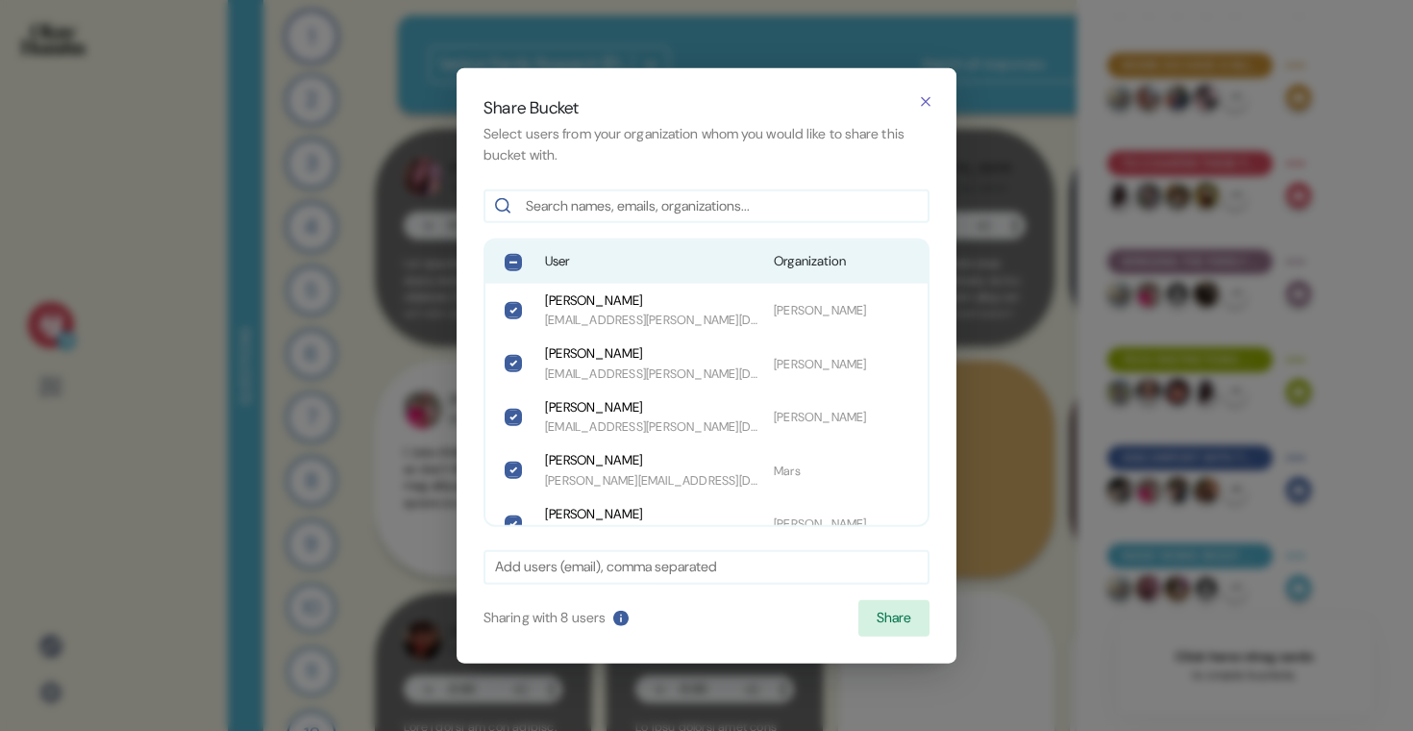
click at [676, 270] on span "User" at bounding box center [651, 261] width 213 height 19
click at [913, 616] on button "Share" at bounding box center [893, 618] width 71 height 37
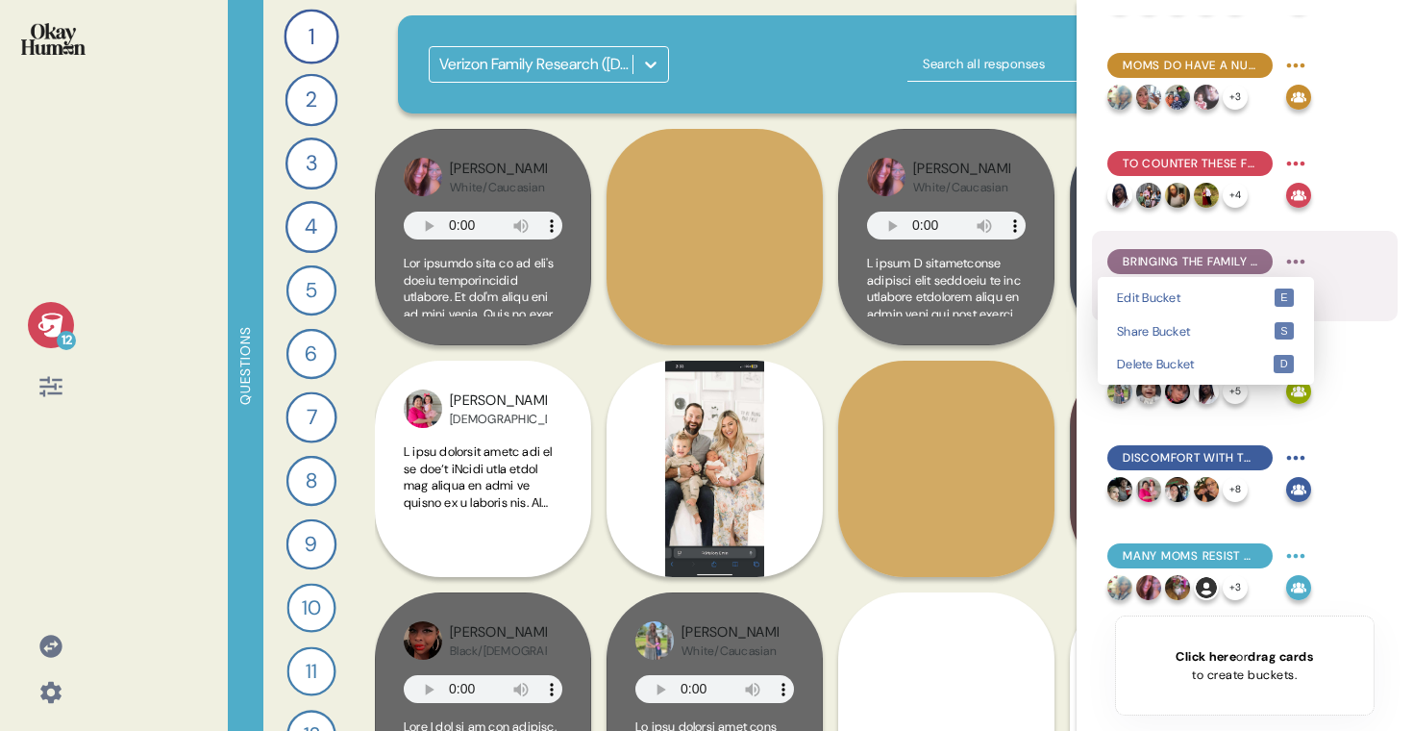
click at [1300, 259] on html "12 Questions 1 Introduce me to your family and the members of your household. 1…" at bounding box center [706, 365] width 1413 height 731
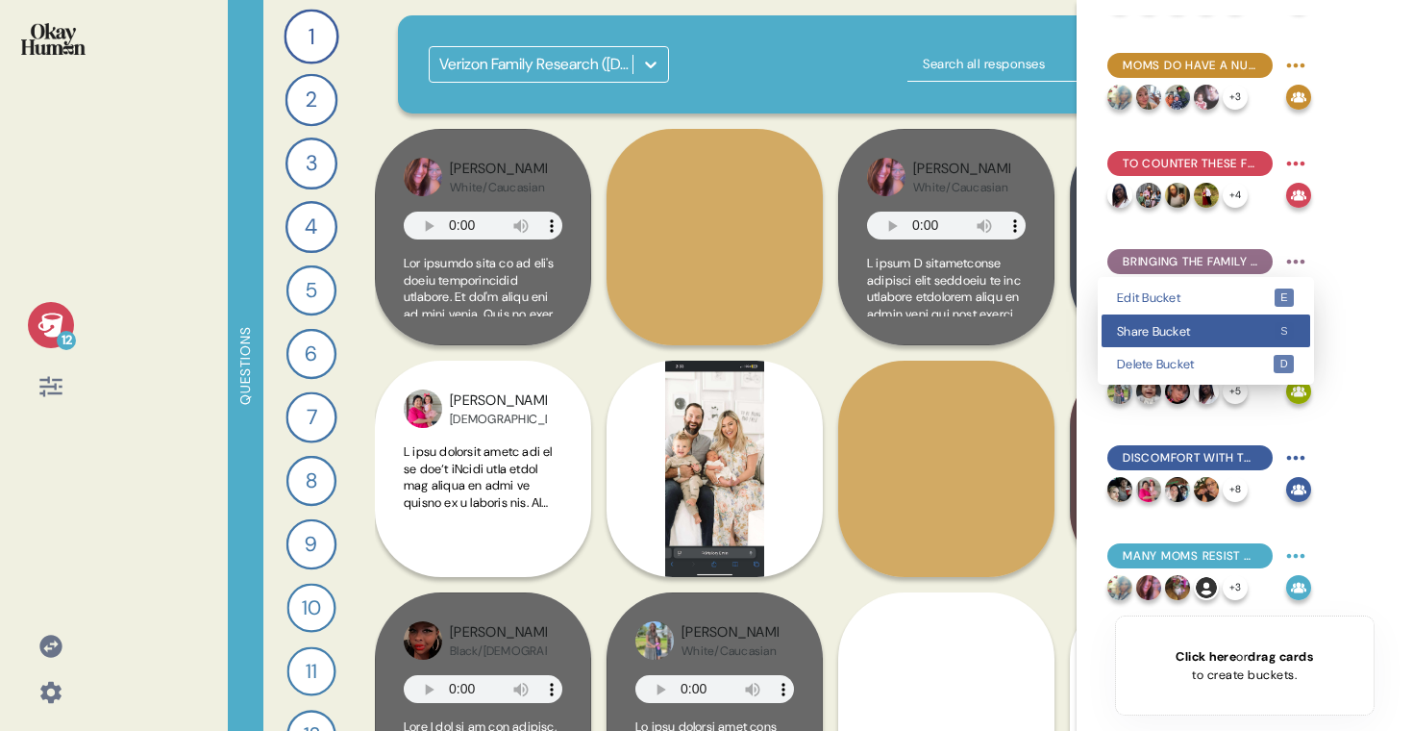
click at [1228, 333] on span "Share Bucket" at bounding box center [1195, 331] width 157 height 12
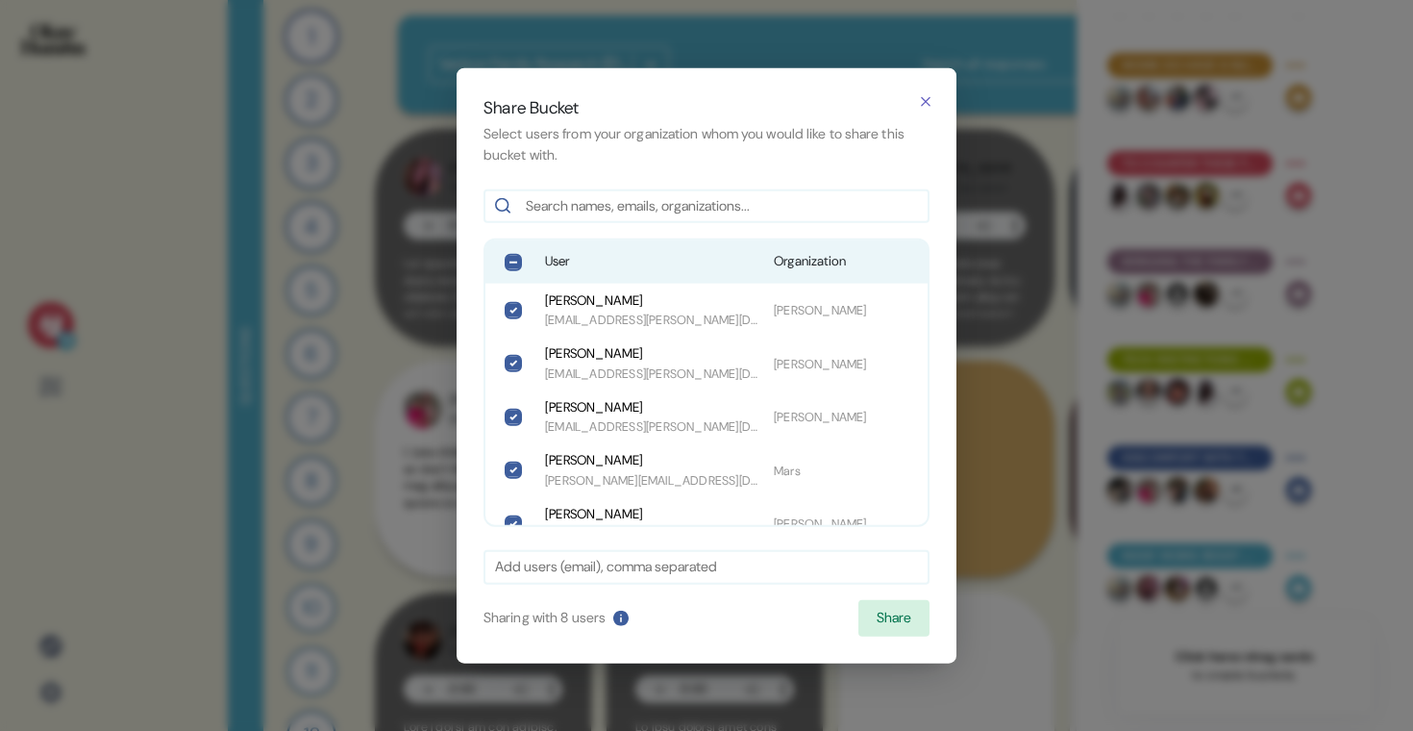
click at [584, 269] on span "User" at bounding box center [651, 261] width 213 height 19
click at [894, 620] on button "Share" at bounding box center [893, 618] width 71 height 37
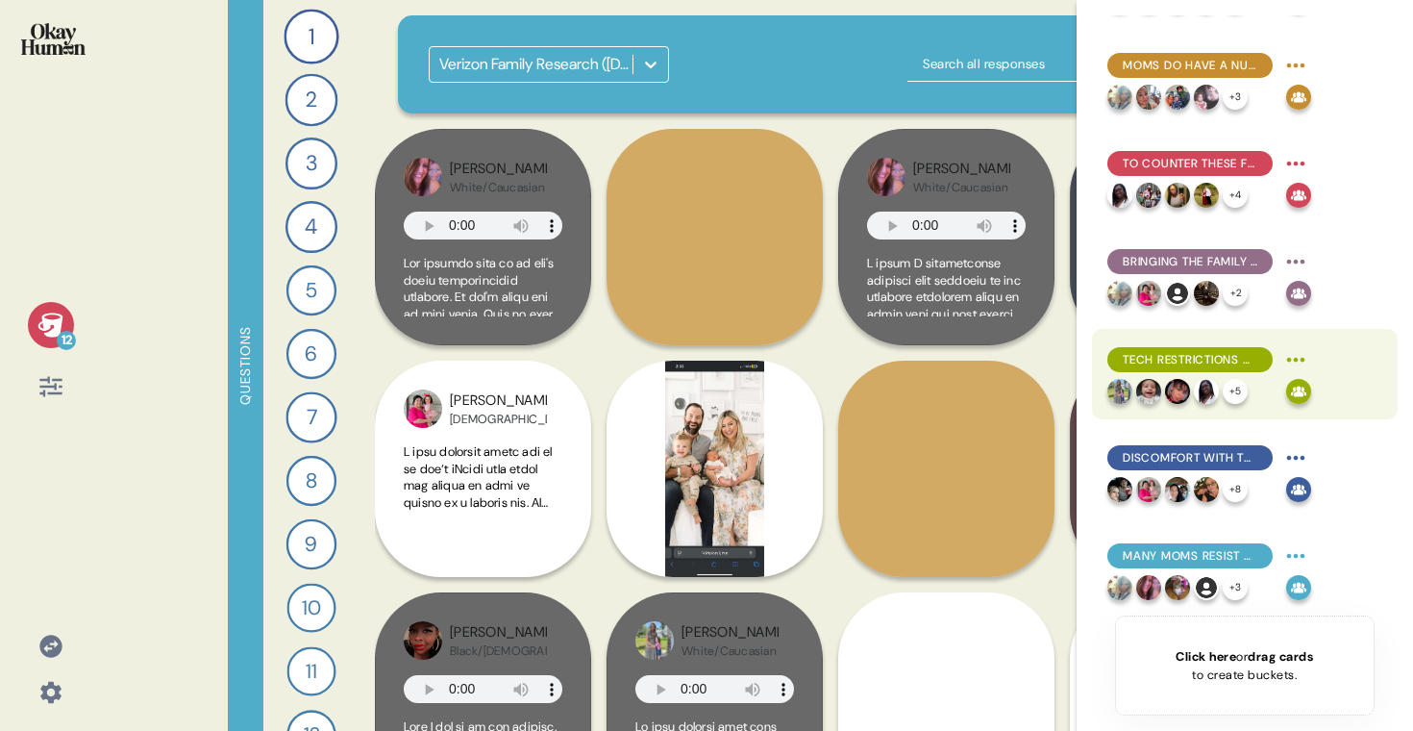
click at [1297, 348] on html "12 Questions 1 Introduce me to your family and the members of your household. 1…" at bounding box center [706, 365] width 1413 height 731
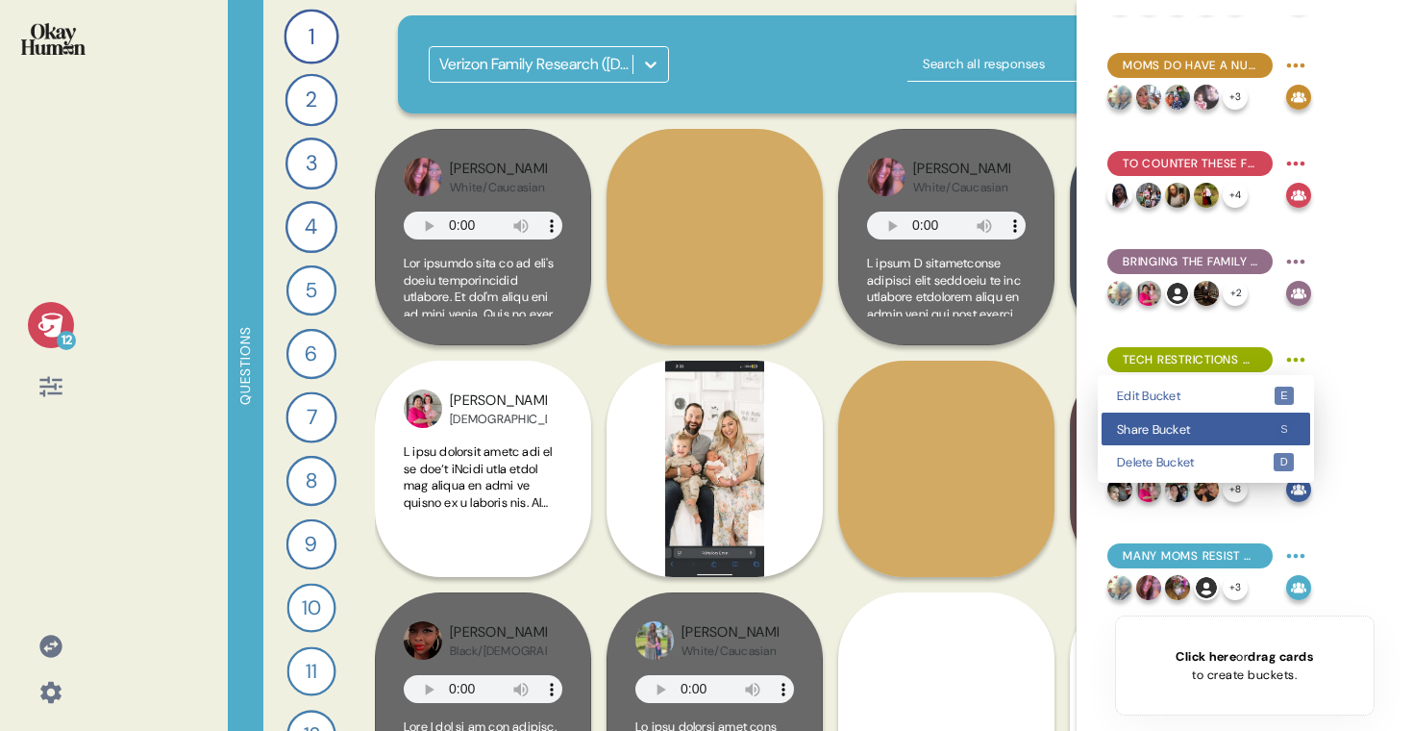
click at [1210, 430] on span "Share Bucket" at bounding box center [1195, 429] width 157 height 12
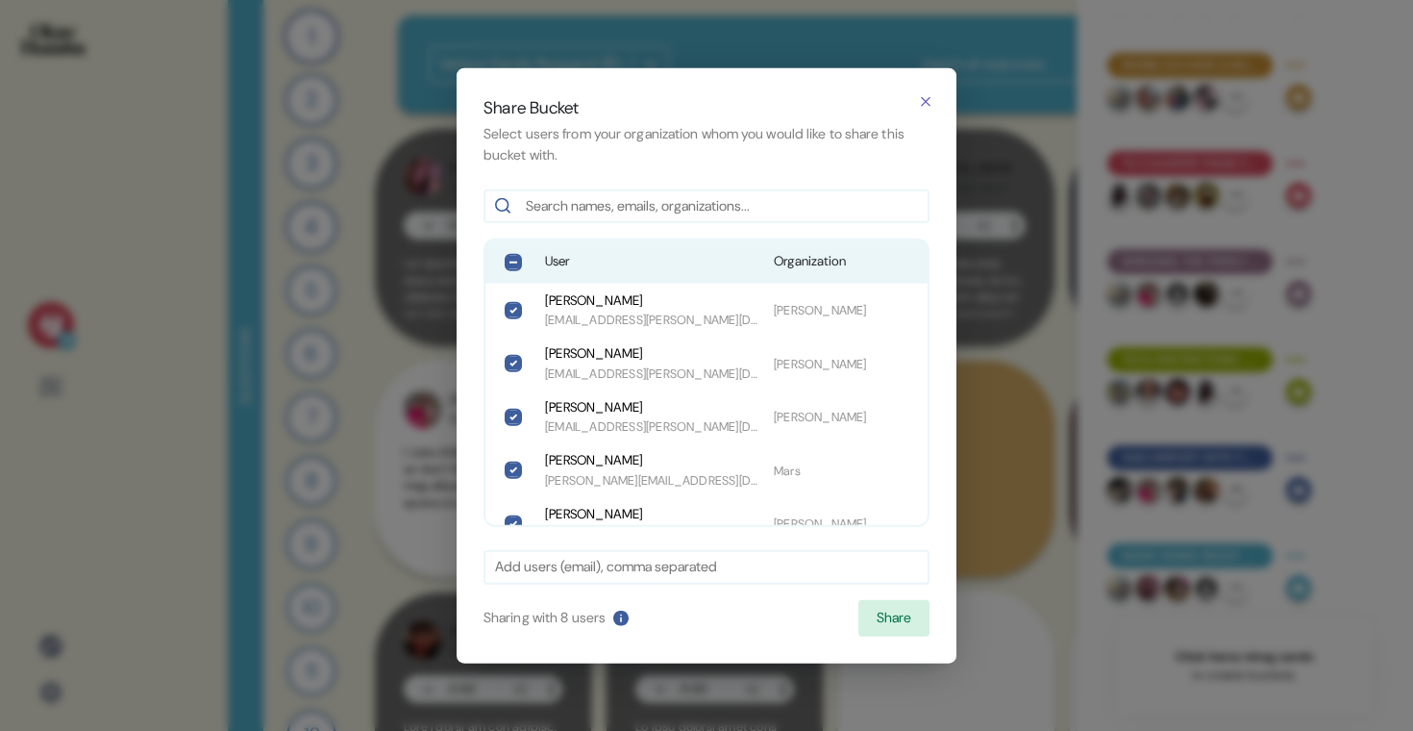
click at [568, 256] on span "User" at bounding box center [651, 261] width 213 height 19
click at [904, 628] on button "Share" at bounding box center [893, 618] width 71 height 37
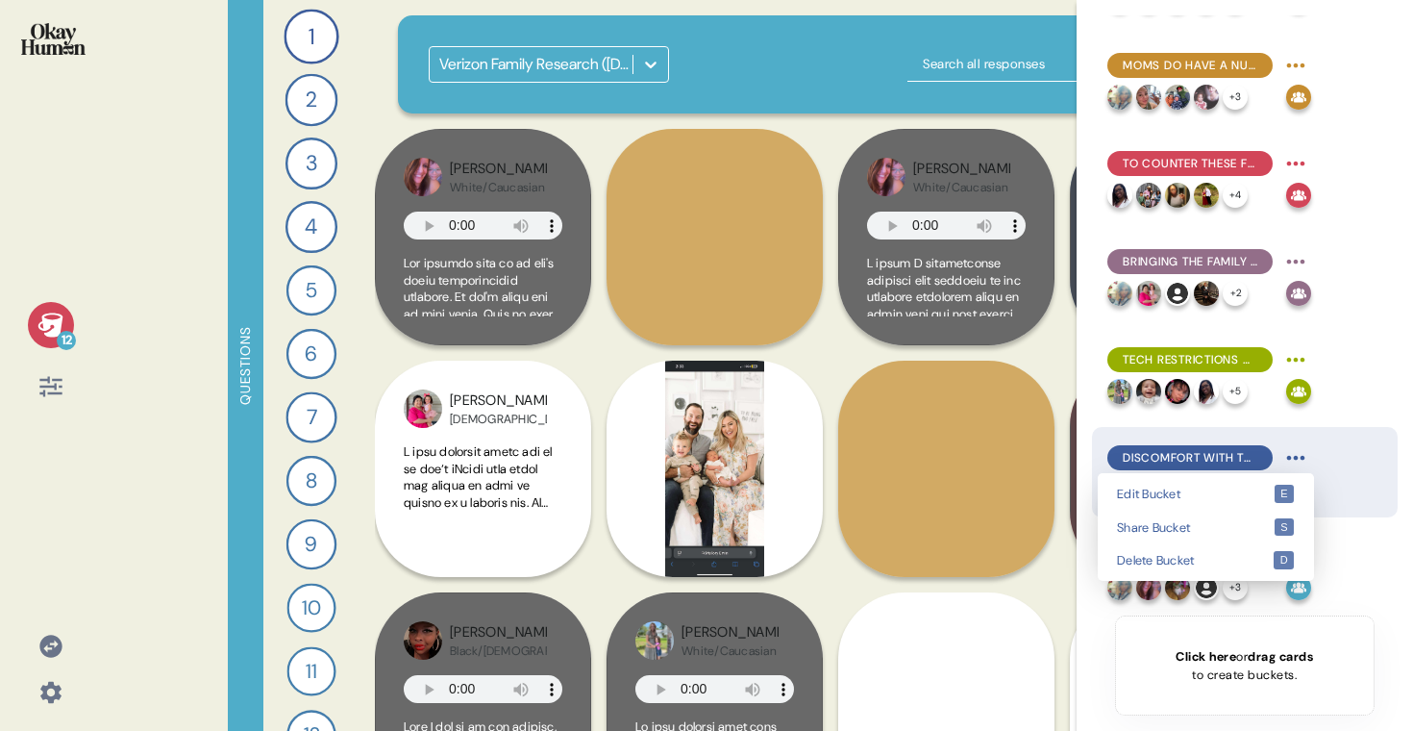
click at [1297, 460] on html "12 Questions 1 Introduce me to your family and the members of your household. 1…" at bounding box center [706, 365] width 1413 height 731
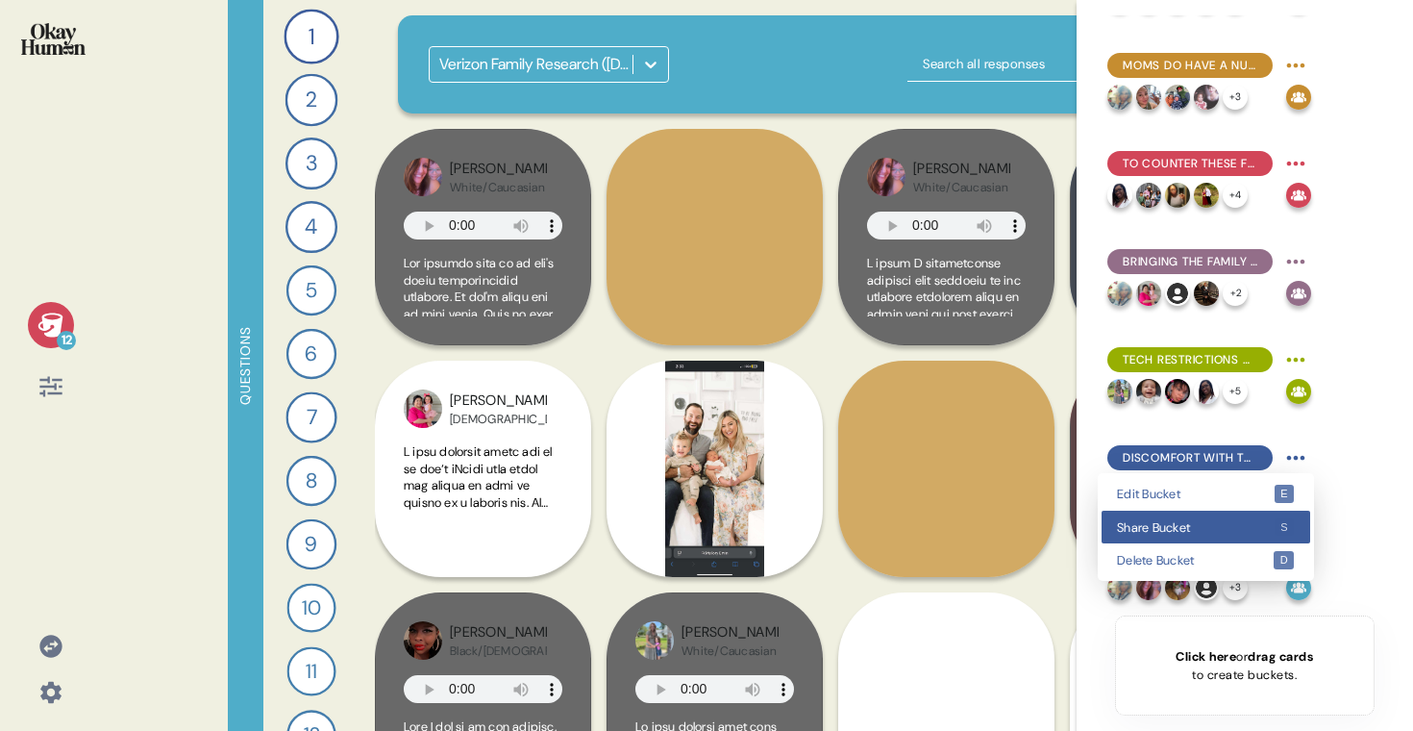
click at [1202, 529] on span "Share Bucket" at bounding box center [1195, 527] width 157 height 12
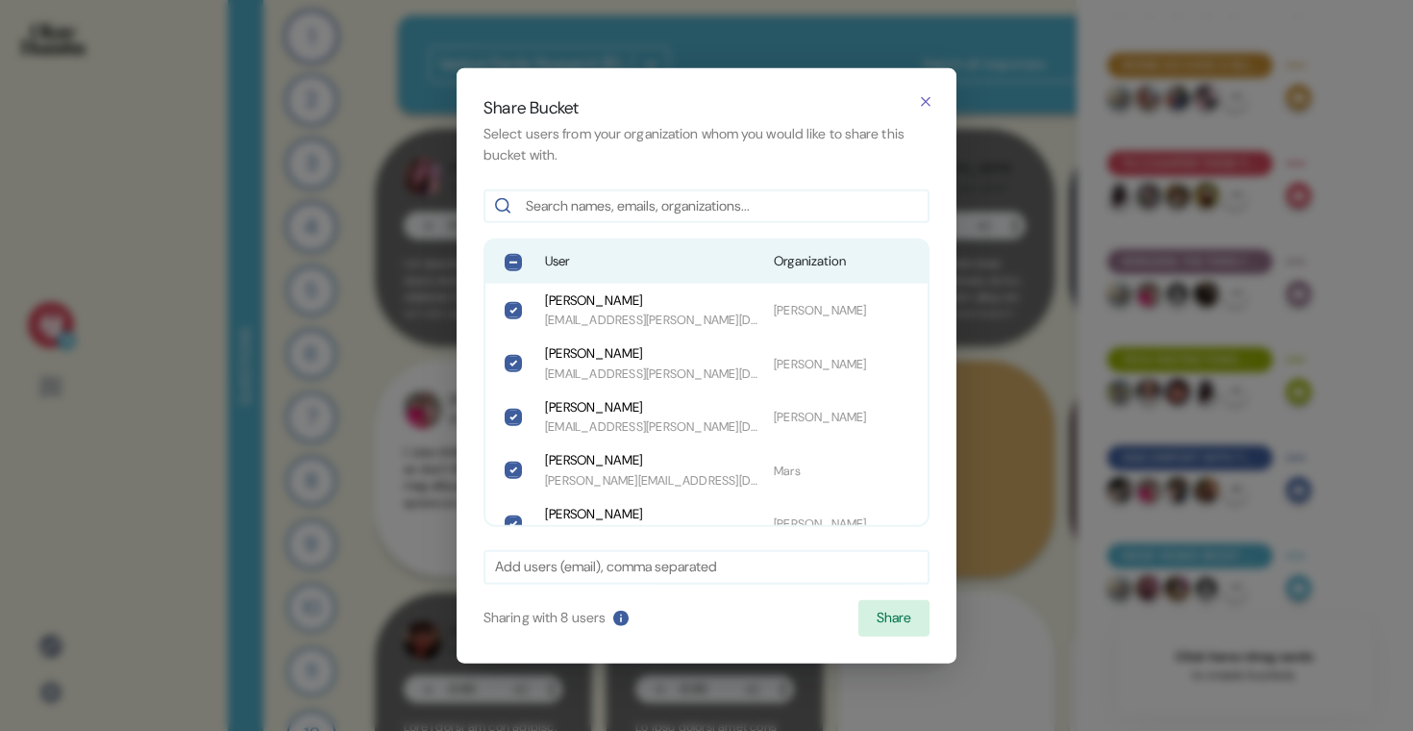
click at [658, 265] on span "User" at bounding box center [651, 261] width 213 height 19
click at [908, 614] on button "Share" at bounding box center [893, 618] width 71 height 37
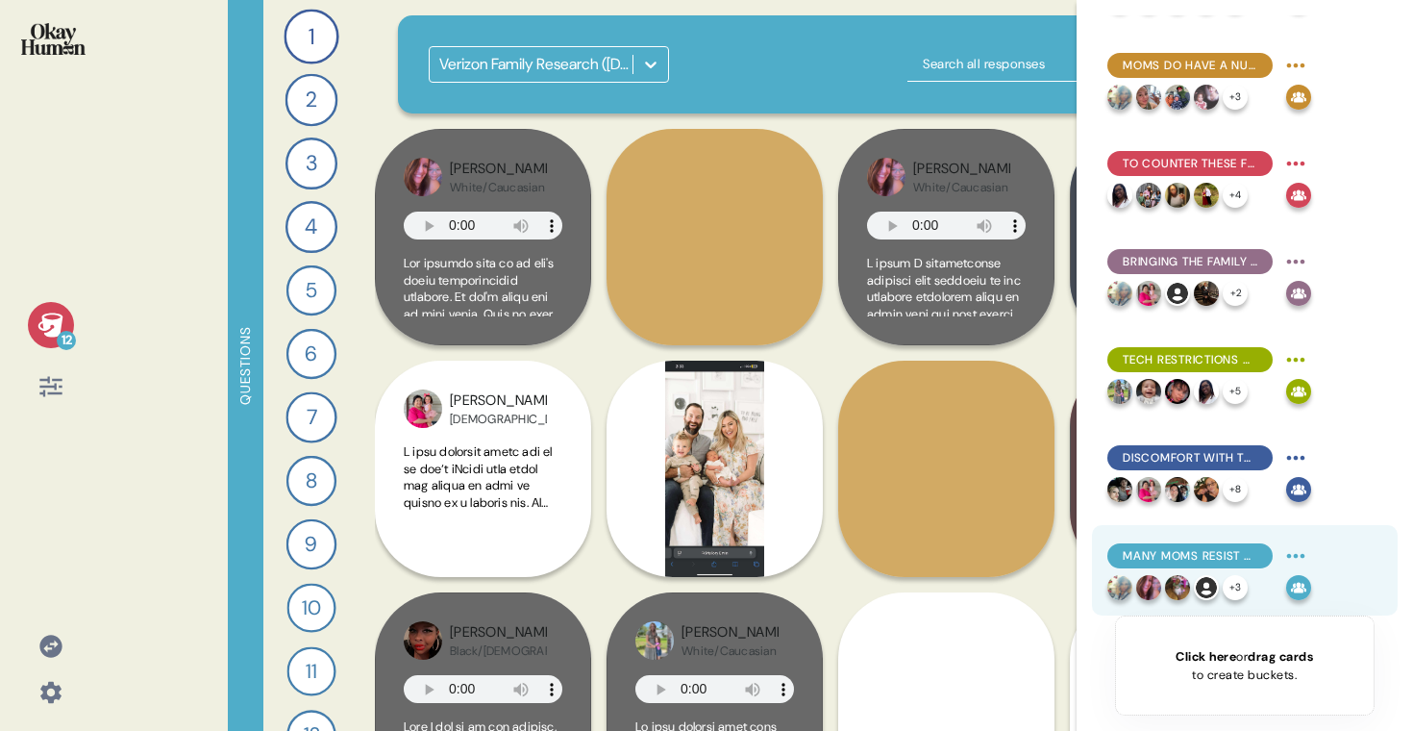
click at [1298, 551] on html "12 Questions 1 Introduce me to your family and the members of your household. 1…" at bounding box center [706, 365] width 1413 height 731
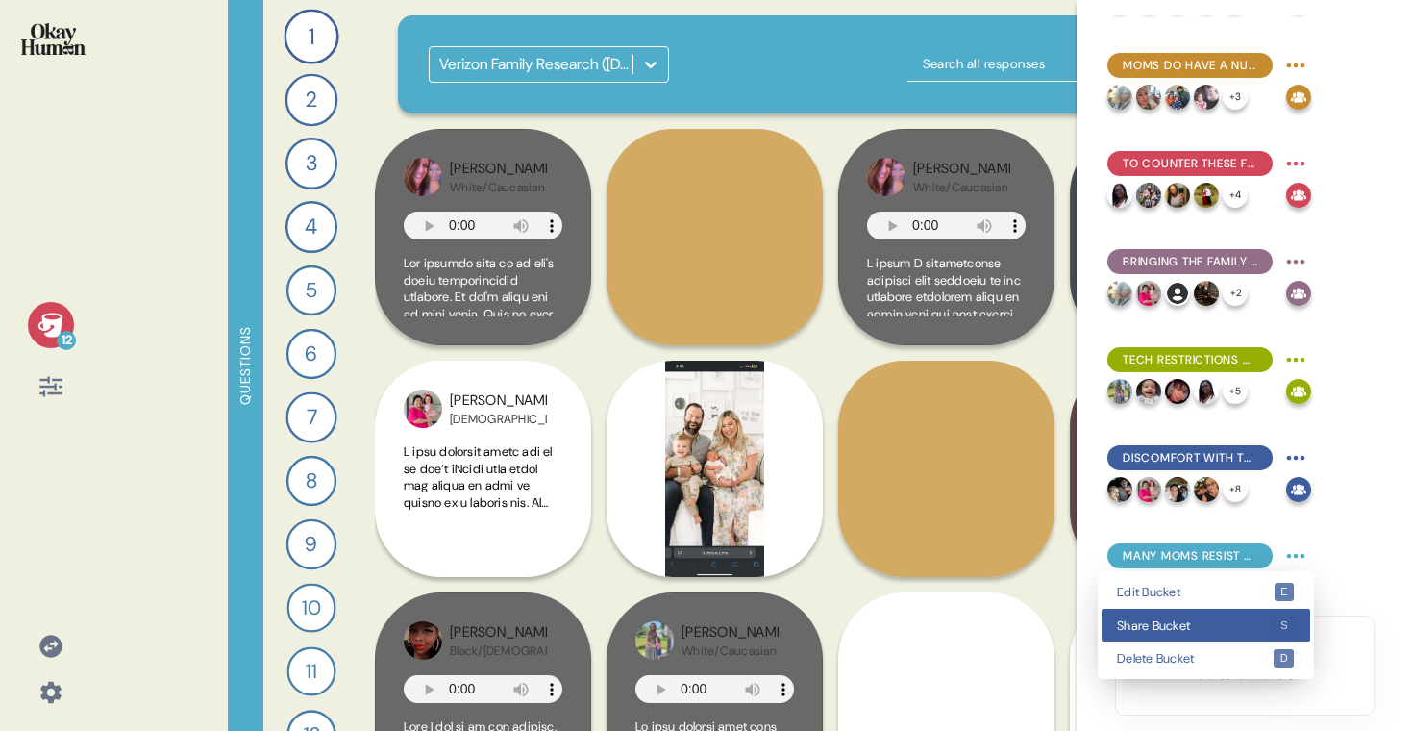
click at [1194, 611] on div "Share Bucket s" at bounding box center [1206, 626] width 209 height 34
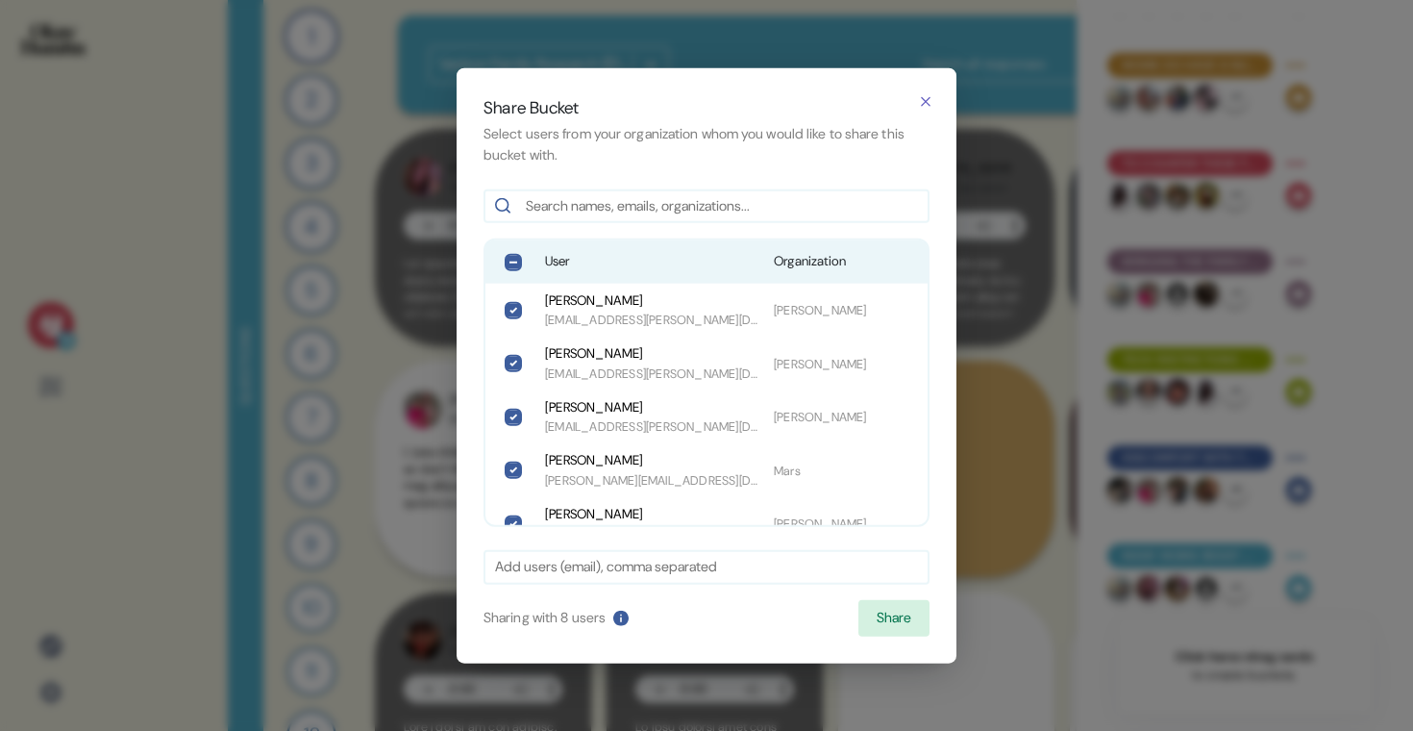
click at [629, 265] on span "User" at bounding box center [651, 261] width 213 height 19
click at [891, 613] on button "Share" at bounding box center [893, 618] width 71 height 37
